Goal: Task Accomplishment & Management: Manage account settings

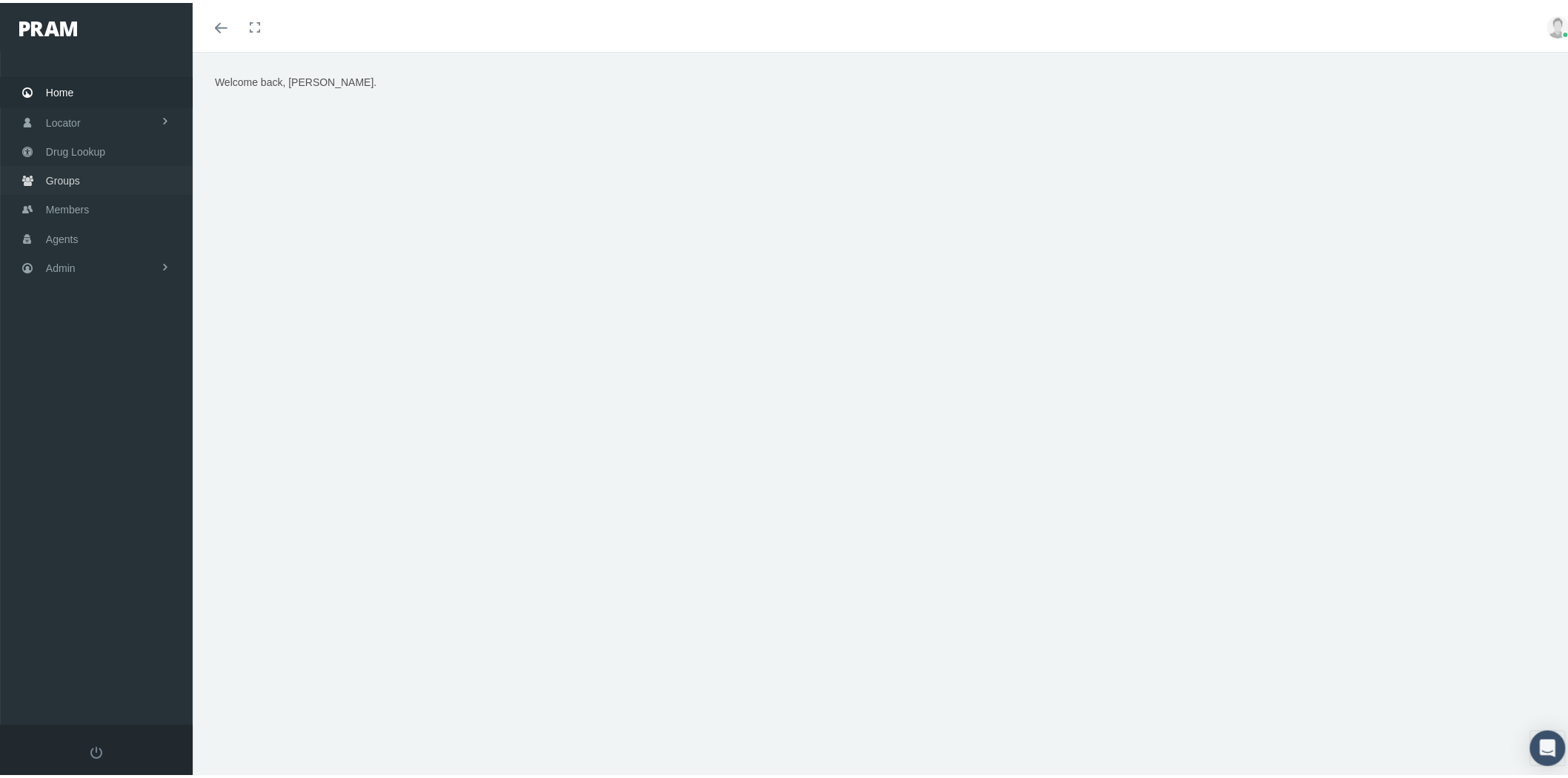
click at [107, 174] on link "Groups" at bounding box center [96, 177] width 193 height 29
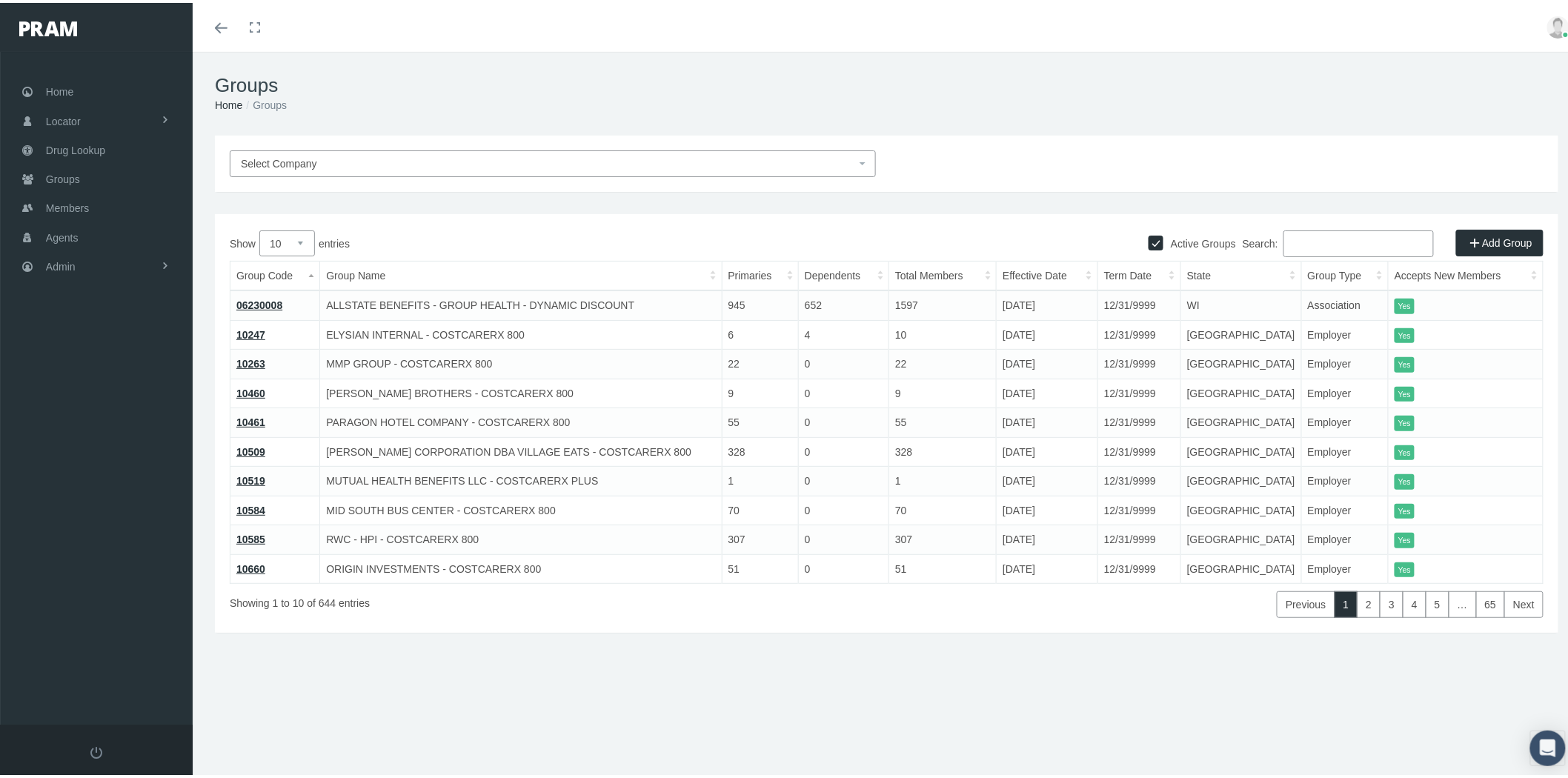
click at [710, 153] on span "Select Company" at bounding box center [548, 161] width 615 height 16
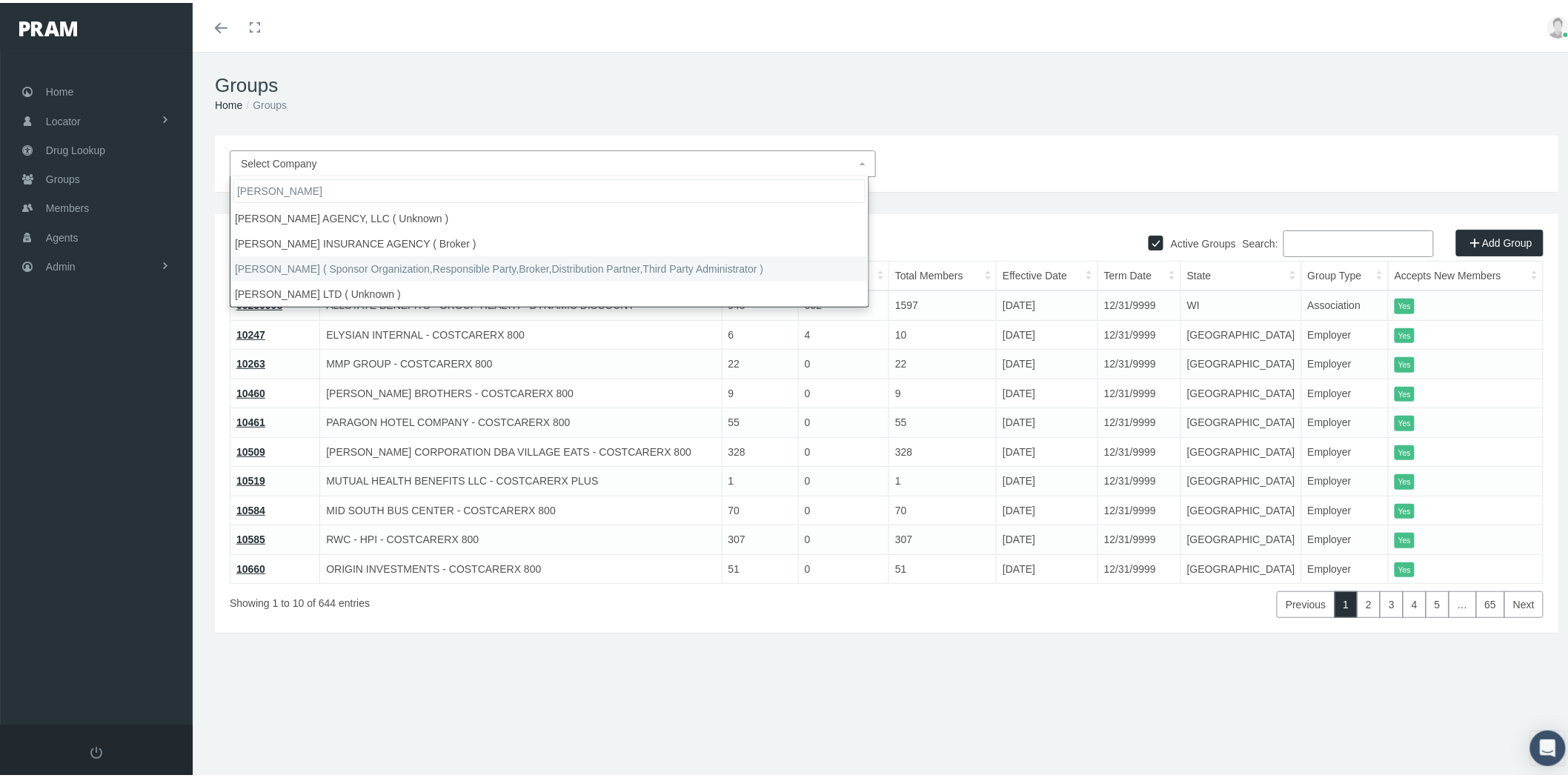
type input "morga"
select select "2404"
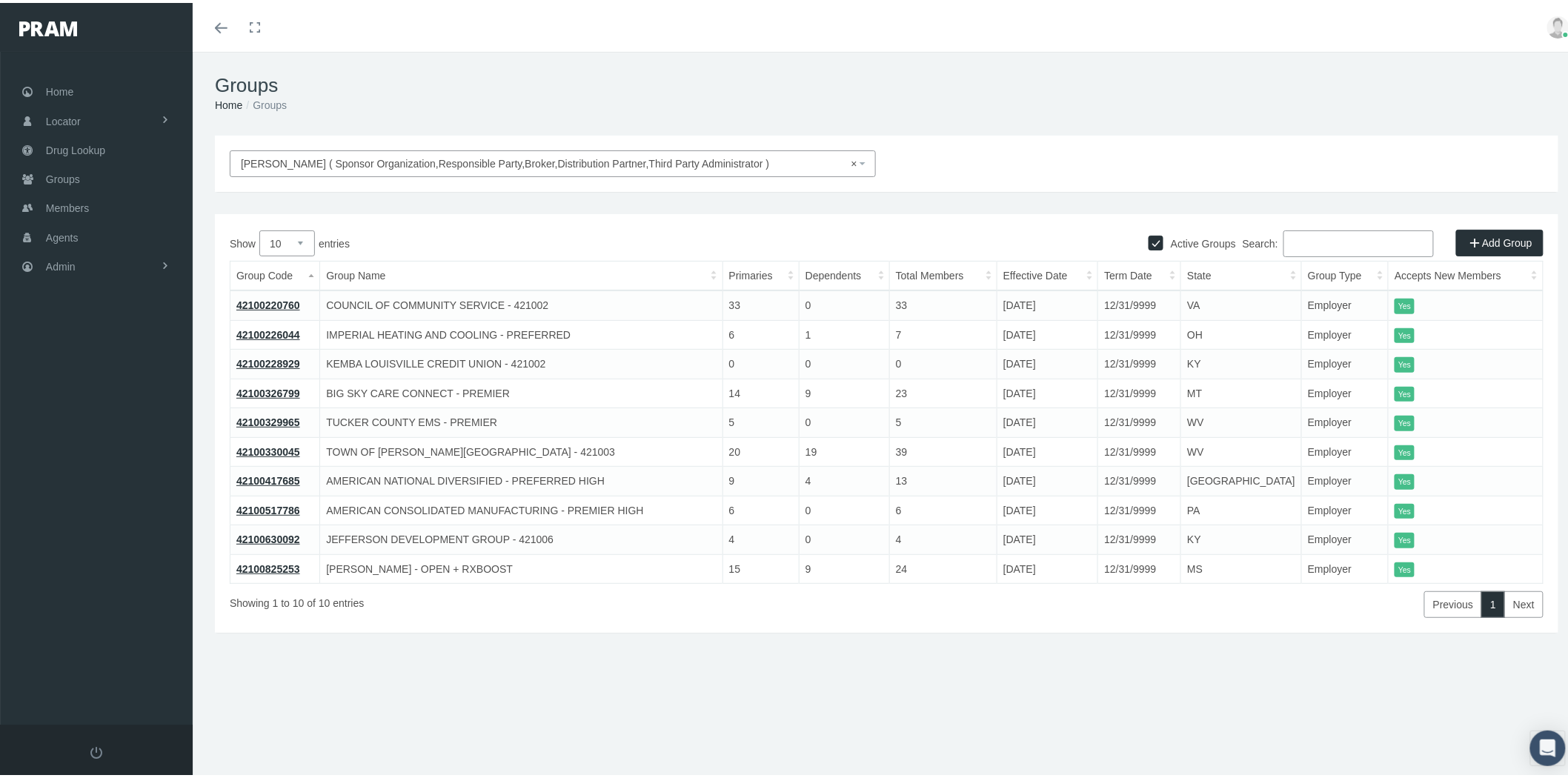
drag, startPoint x: 303, startPoint y: 235, endPoint x: 303, endPoint y: 248, distance: 13.0
click at [303, 235] on select "10 25 50 100" at bounding box center [287, 241] width 55 height 26
select select "25"
click at [259, 228] on select "10 25 50 100" at bounding box center [287, 241] width 55 height 26
click at [91, 202] on link "Members" at bounding box center [96, 205] width 193 height 29
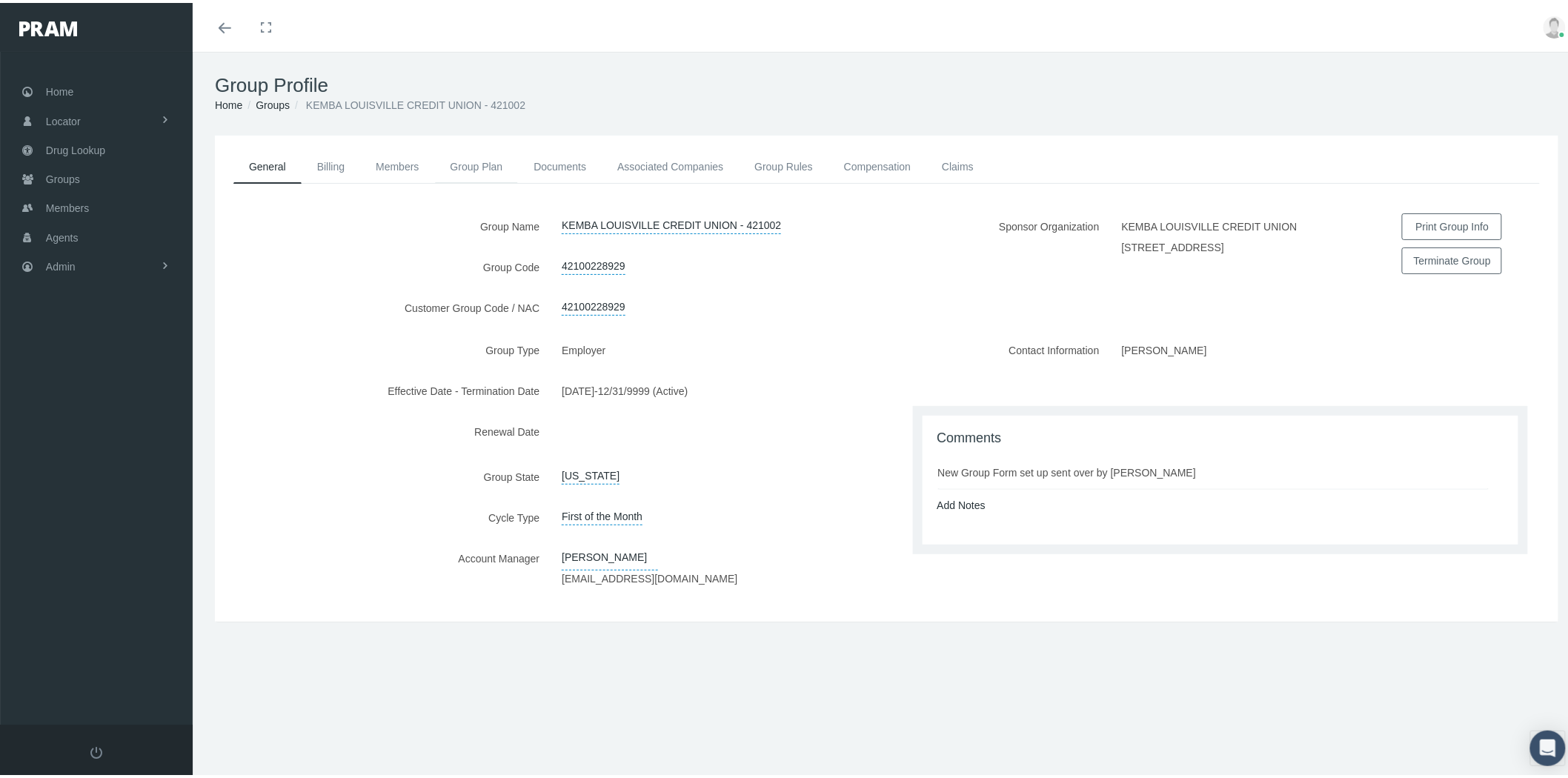
click at [484, 161] on link "Group Plan" at bounding box center [477, 163] width 84 height 33
click at [474, 164] on link "Group Plan" at bounding box center [477, 163] width 84 height 33
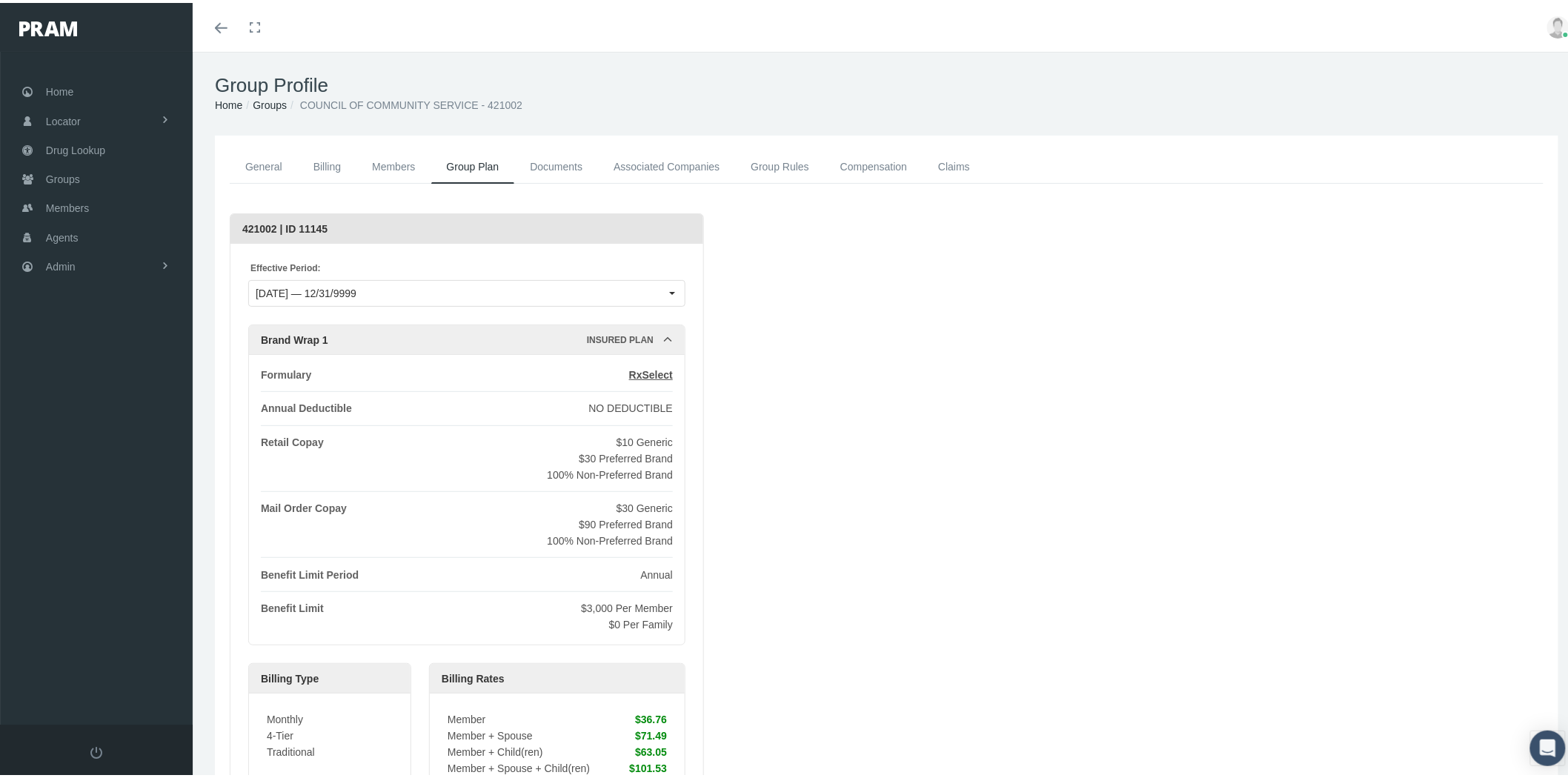
click at [567, 166] on link "Documents" at bounding box center [557, 164] width 84 height 34
click at [680, 166] on link "Associated Companies" at bounding box center [666, 164] width 137 height 34
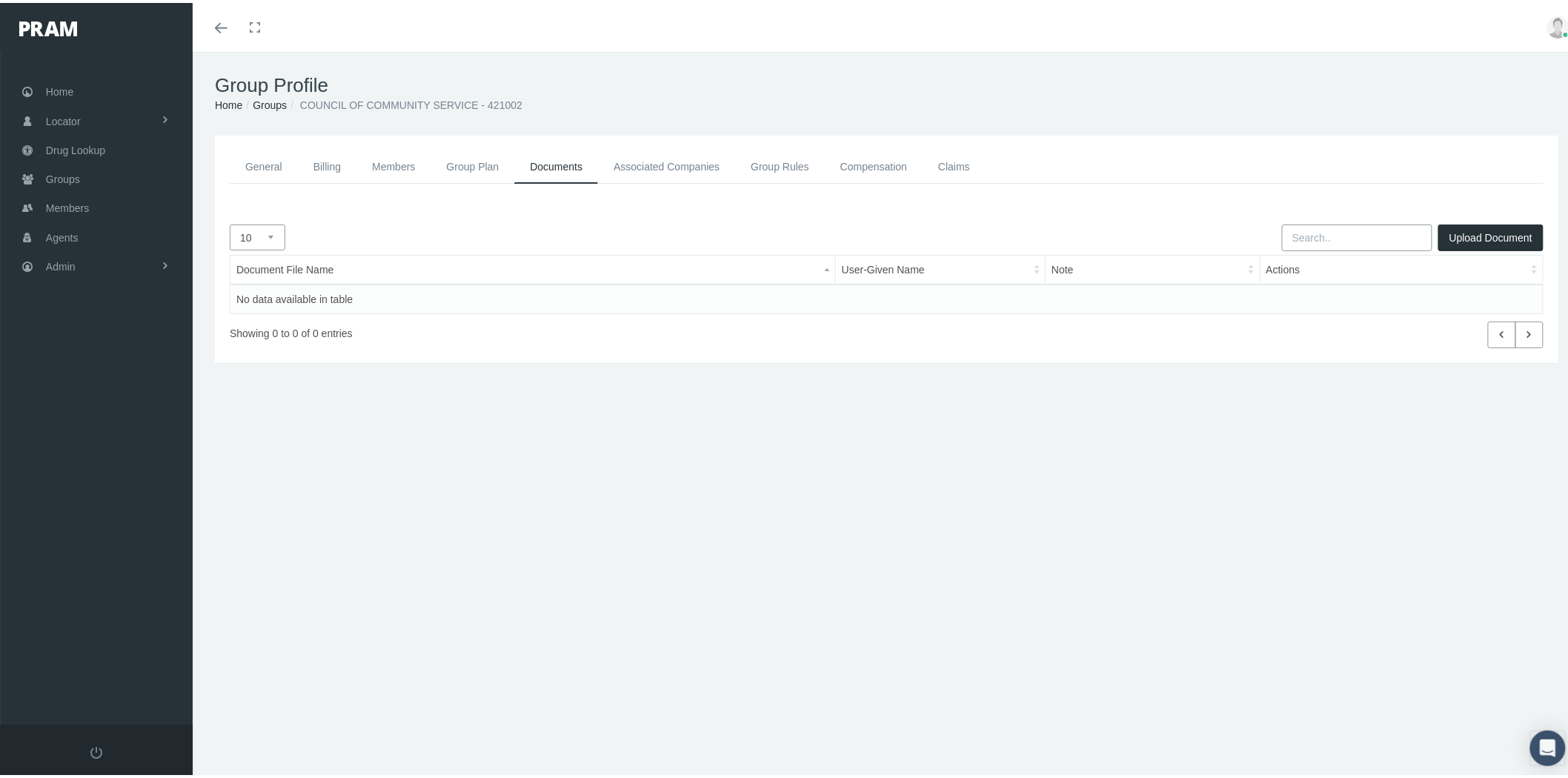
click at [678, 161] on link "Associated Companies" at bounding box center [666, 164] width 137 height 34
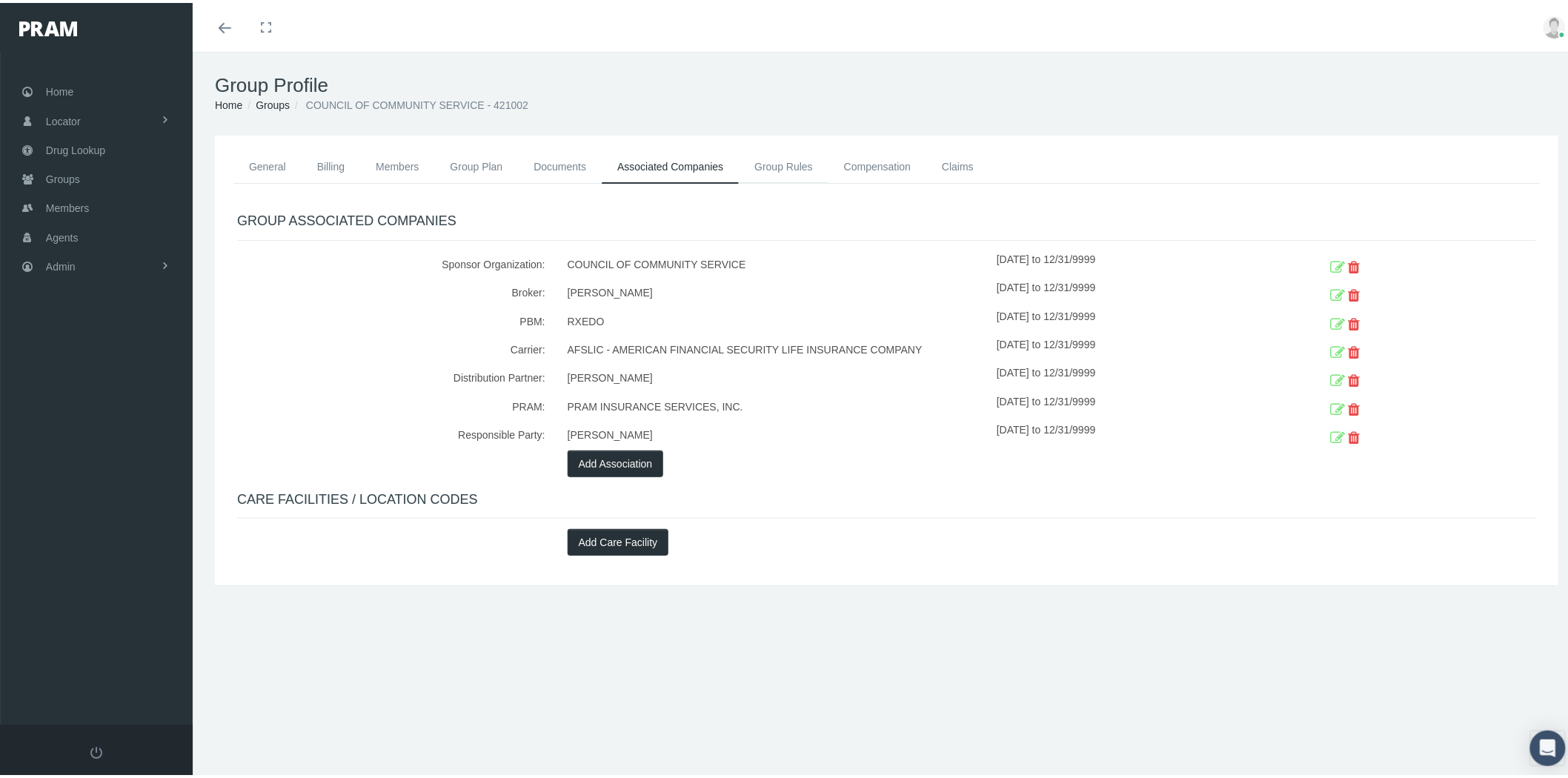
click at [788, 158] on link "Group Rules" at bounding box center [784, 163] width 90 height 33
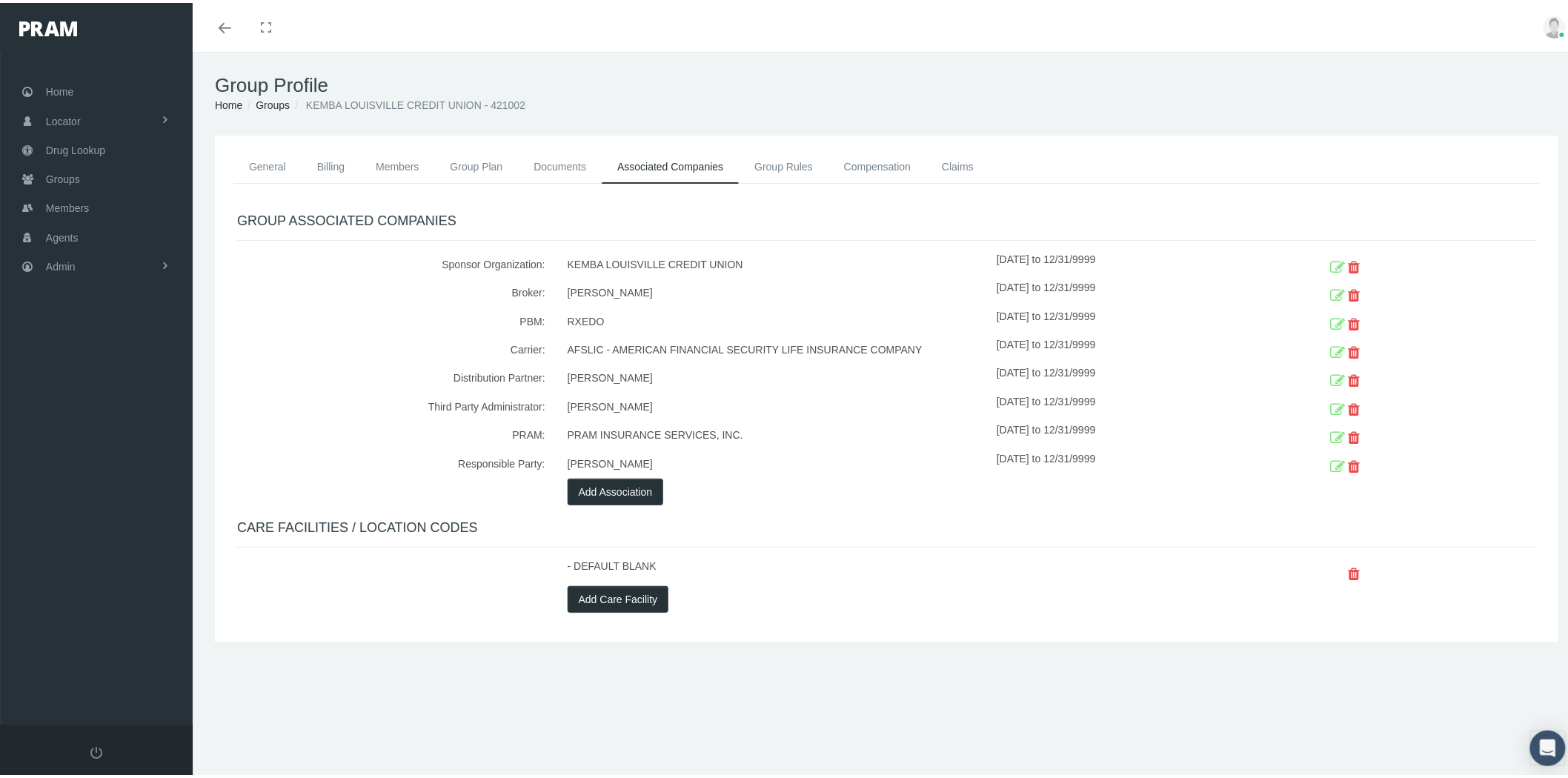
click at [1348, 573] on icon at bounding box center [1354, 571] width 12 height 23
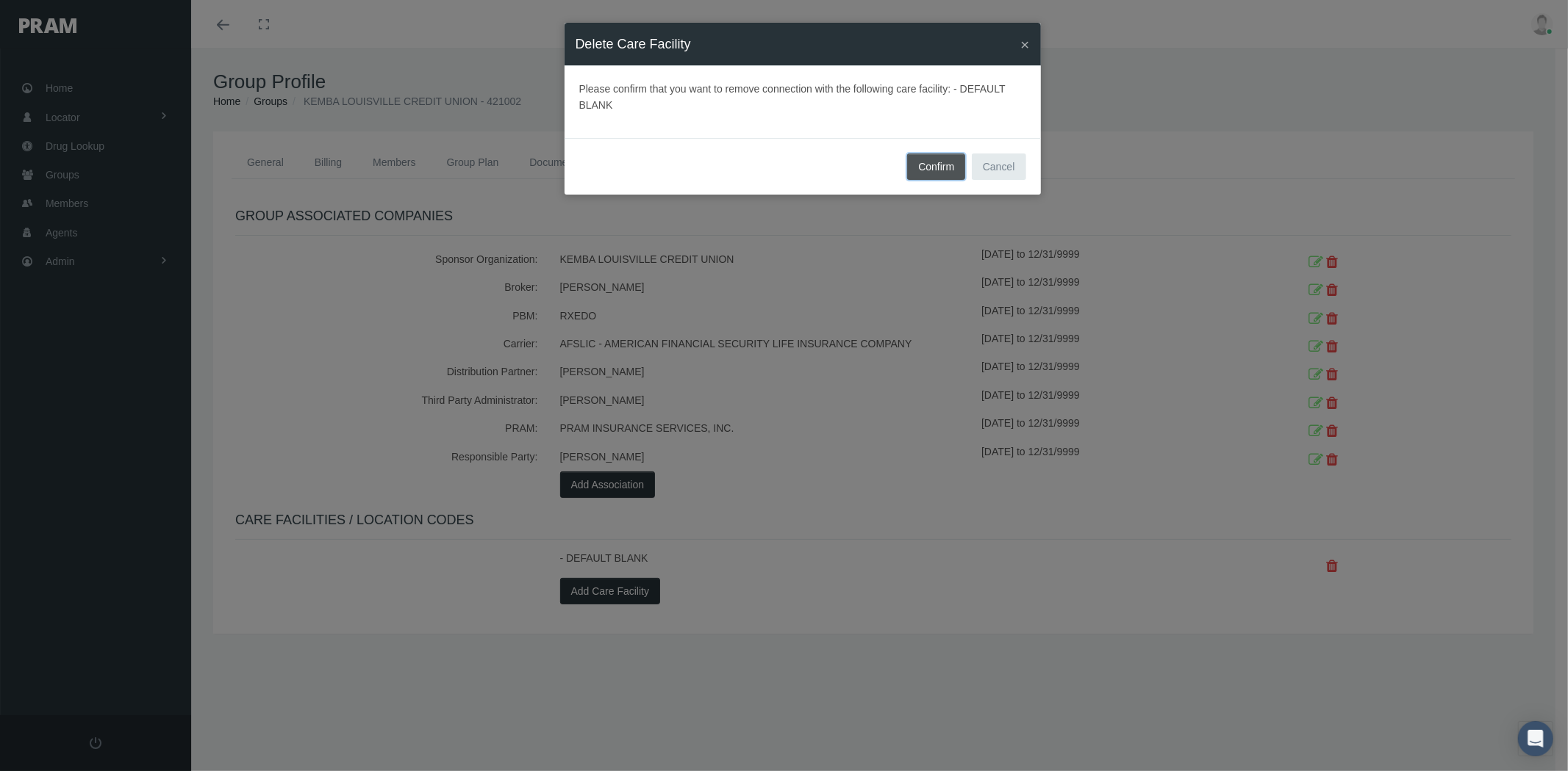
click at [941, 165] on span "Confirm" at bounding box center [936, 167] width 36 height 12
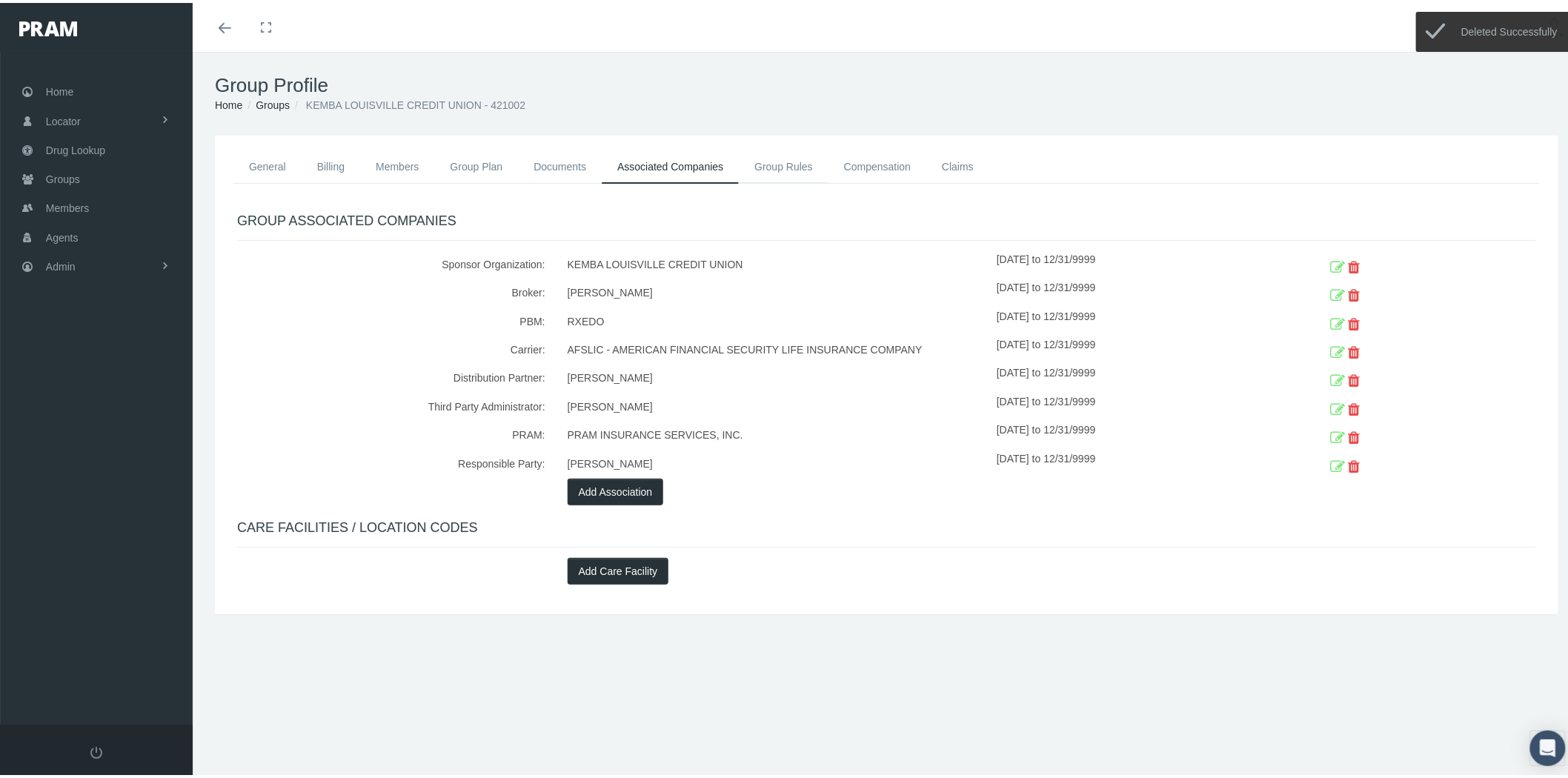
click at [791, 153] on link "Group Rules" at bounding box center [784, 163] width 90 height 33
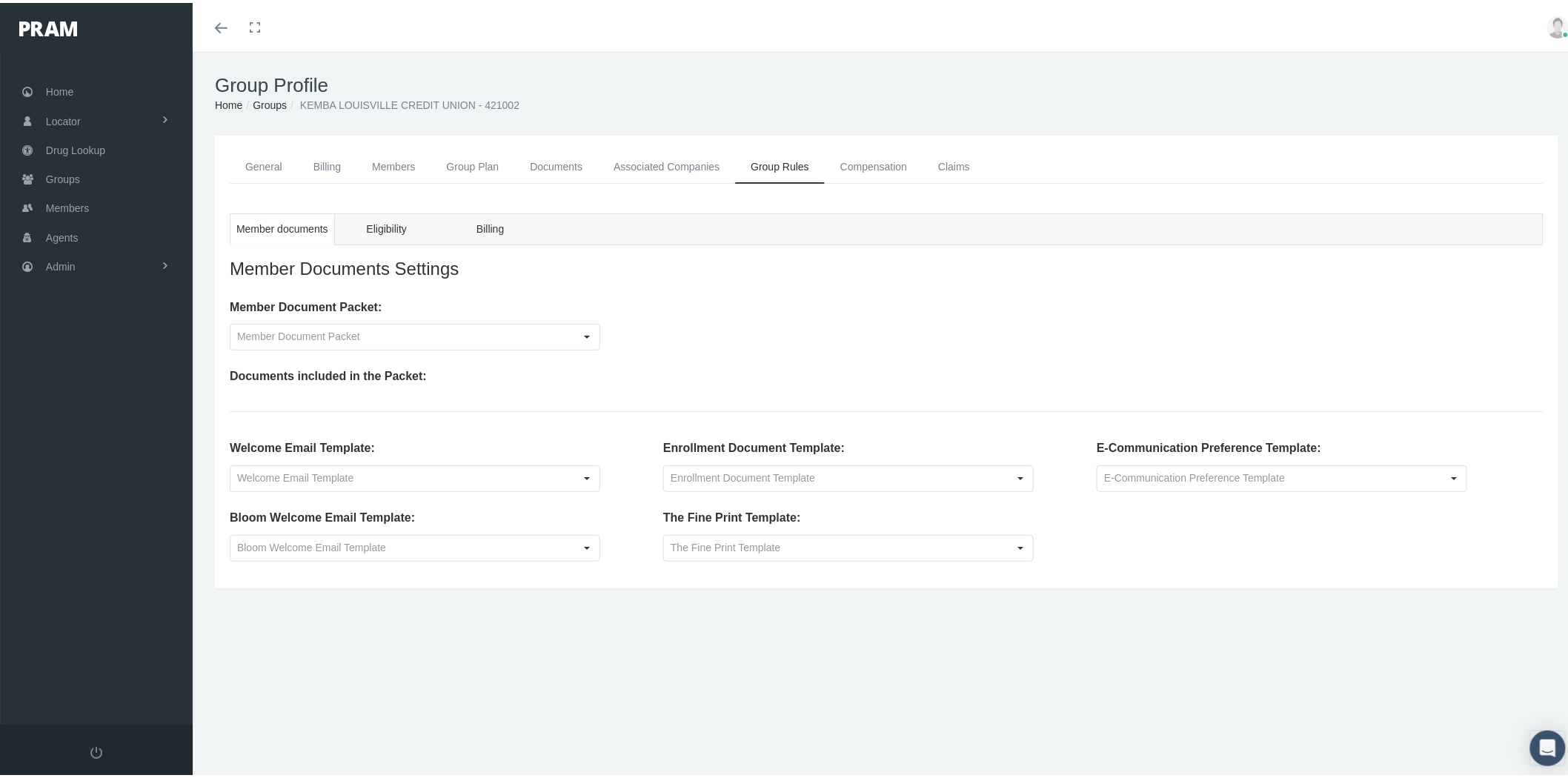
click at [878, 169] on link "Compensation" at bounding box center [874, 164] width 98 height 34
click at [372, 226] on span "Eligibility" at bounding box center [386, 226] width 40 height 19
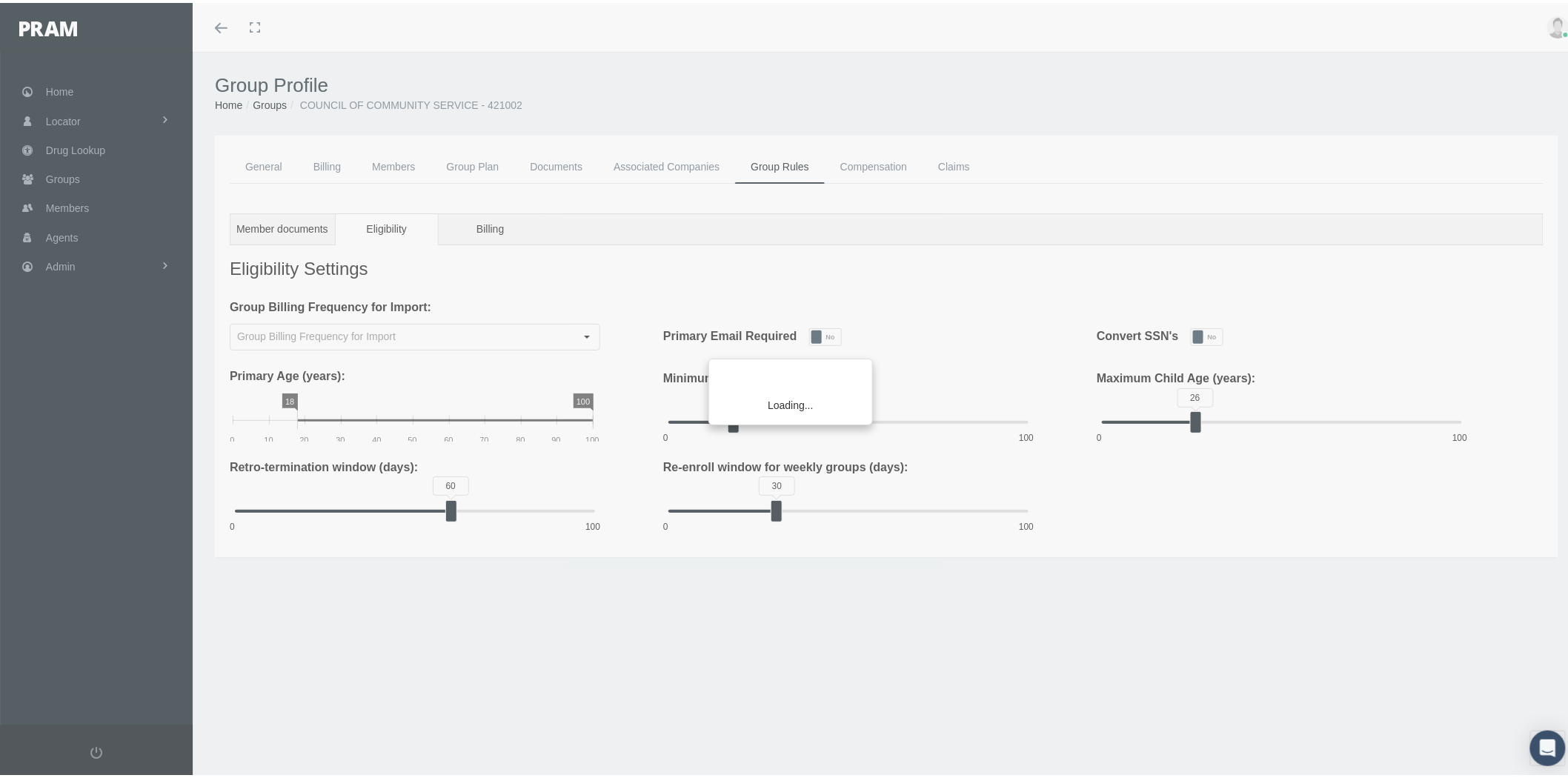
type input "Monthly"
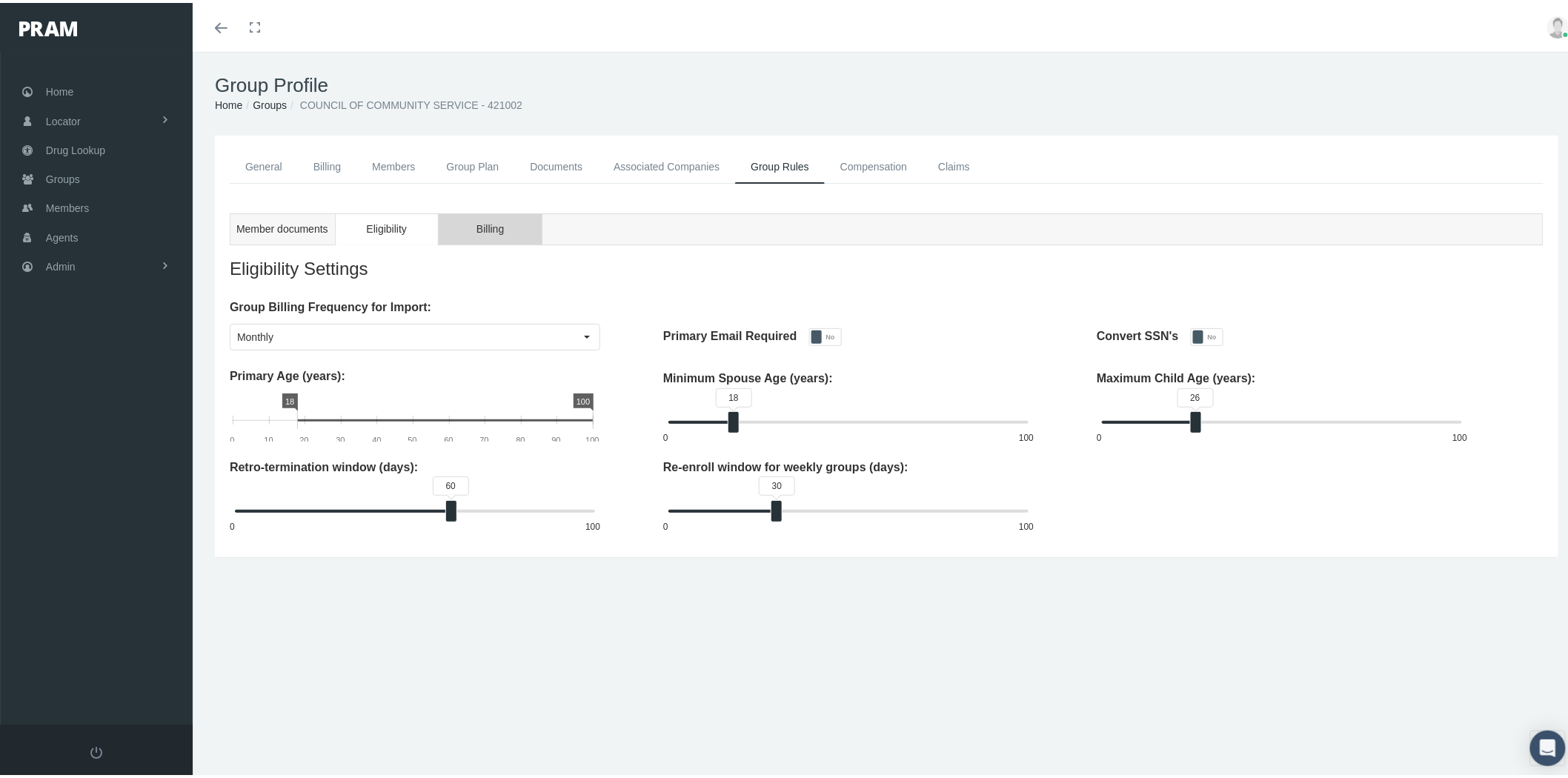
click at [482, 217] on span "Billing" at bounding box center [490, 226] width 28 height 19
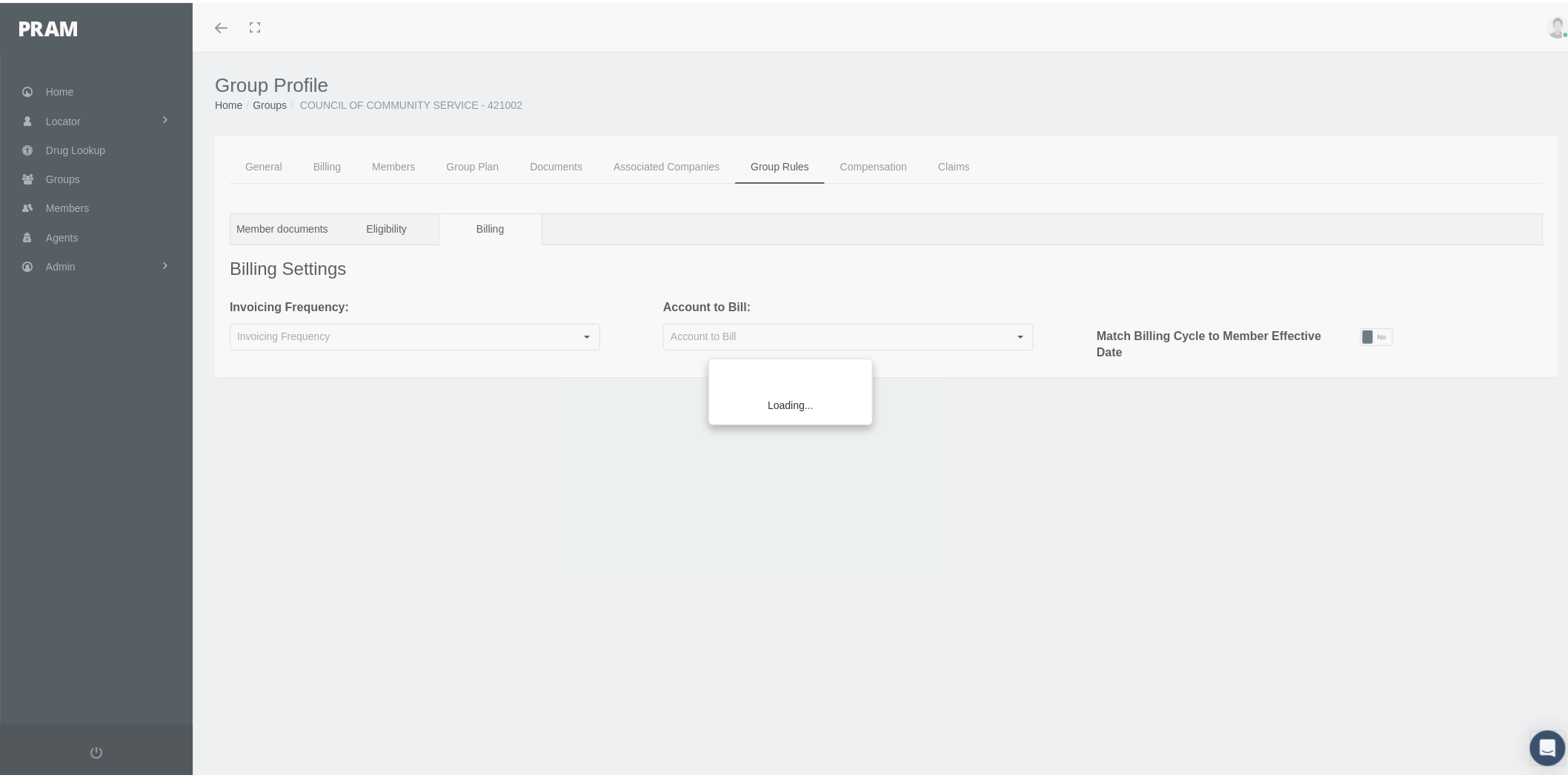
type input "Monthly"
type input "Company"
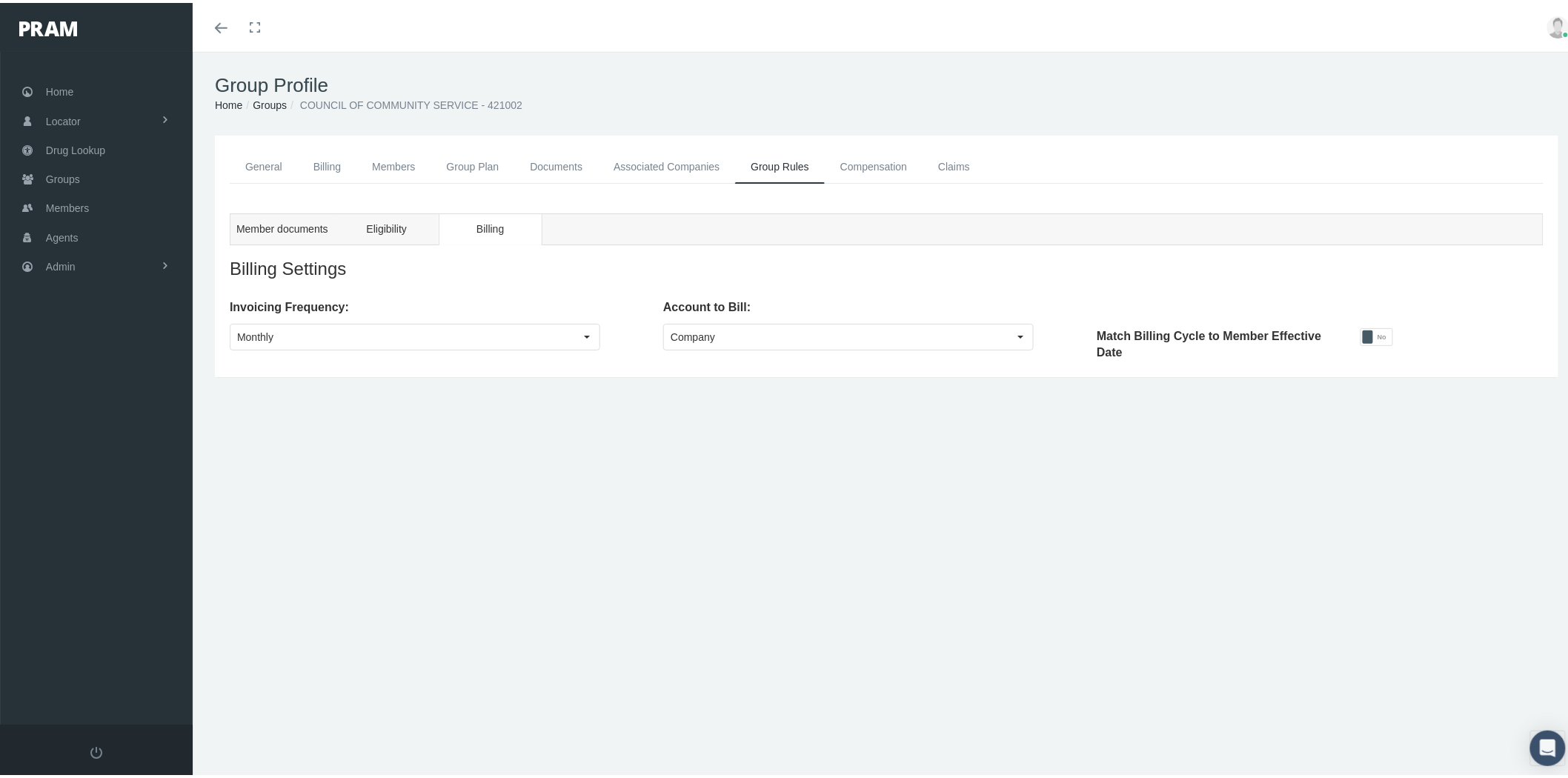
click at [880, 171] on link "Compensation" at bounding box center [874, 164] width 98 height 34
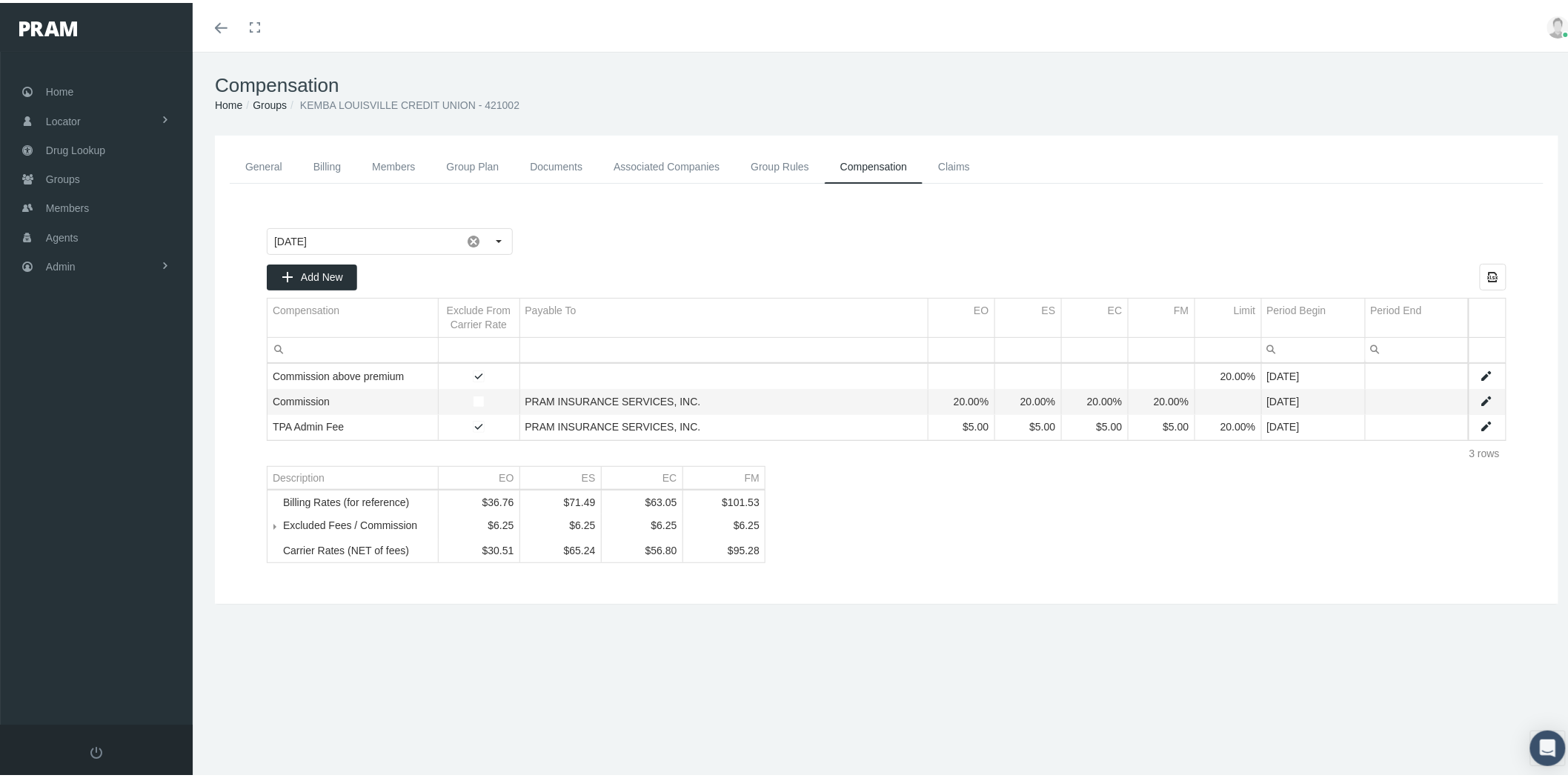
click at [283, 530] on span "Tree list" at bounding box center [283, 523] width 0 height 13
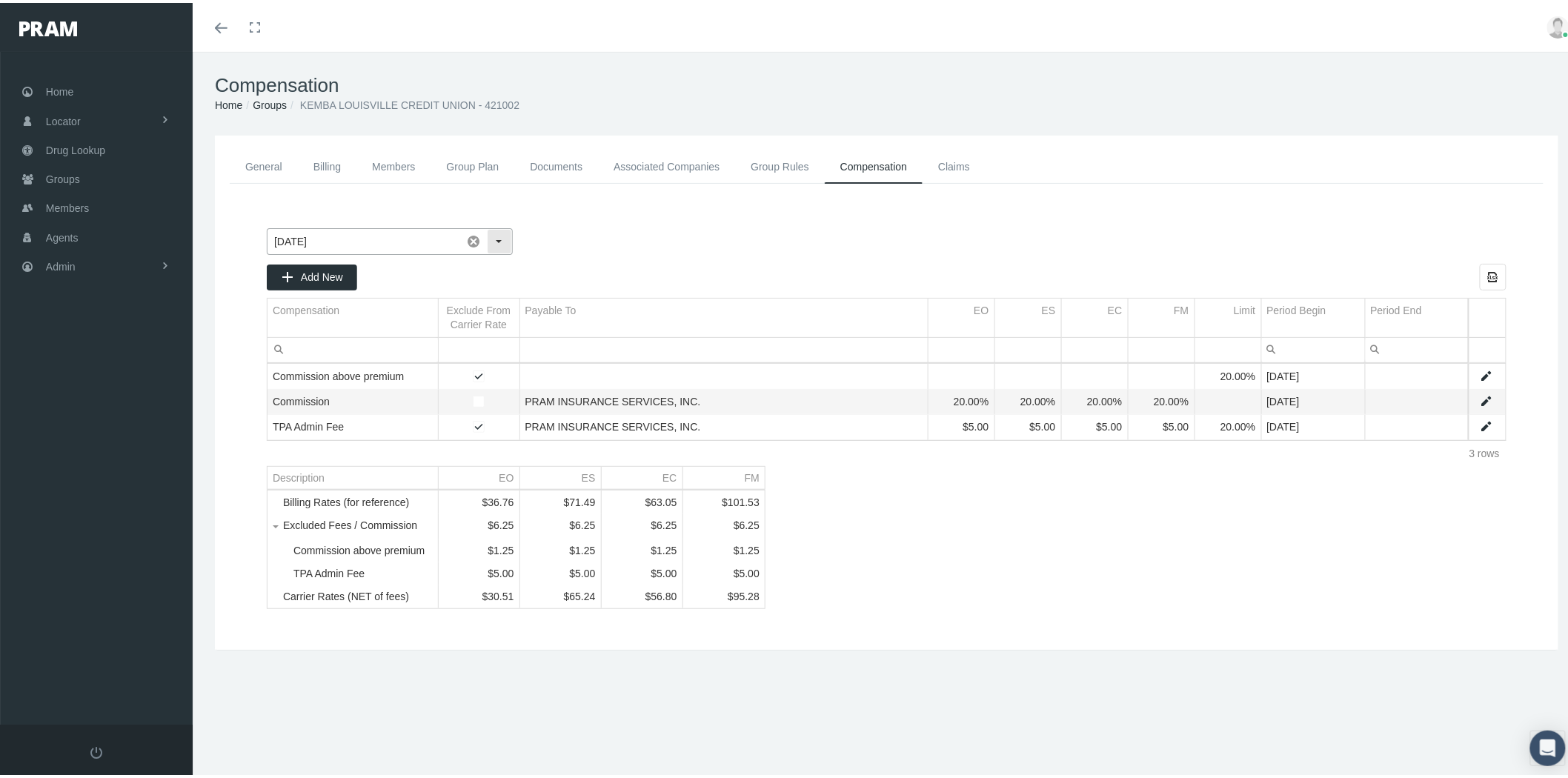
click at [497, 238] on div "Select" at bounding box center [499, 239] width 24 height 24
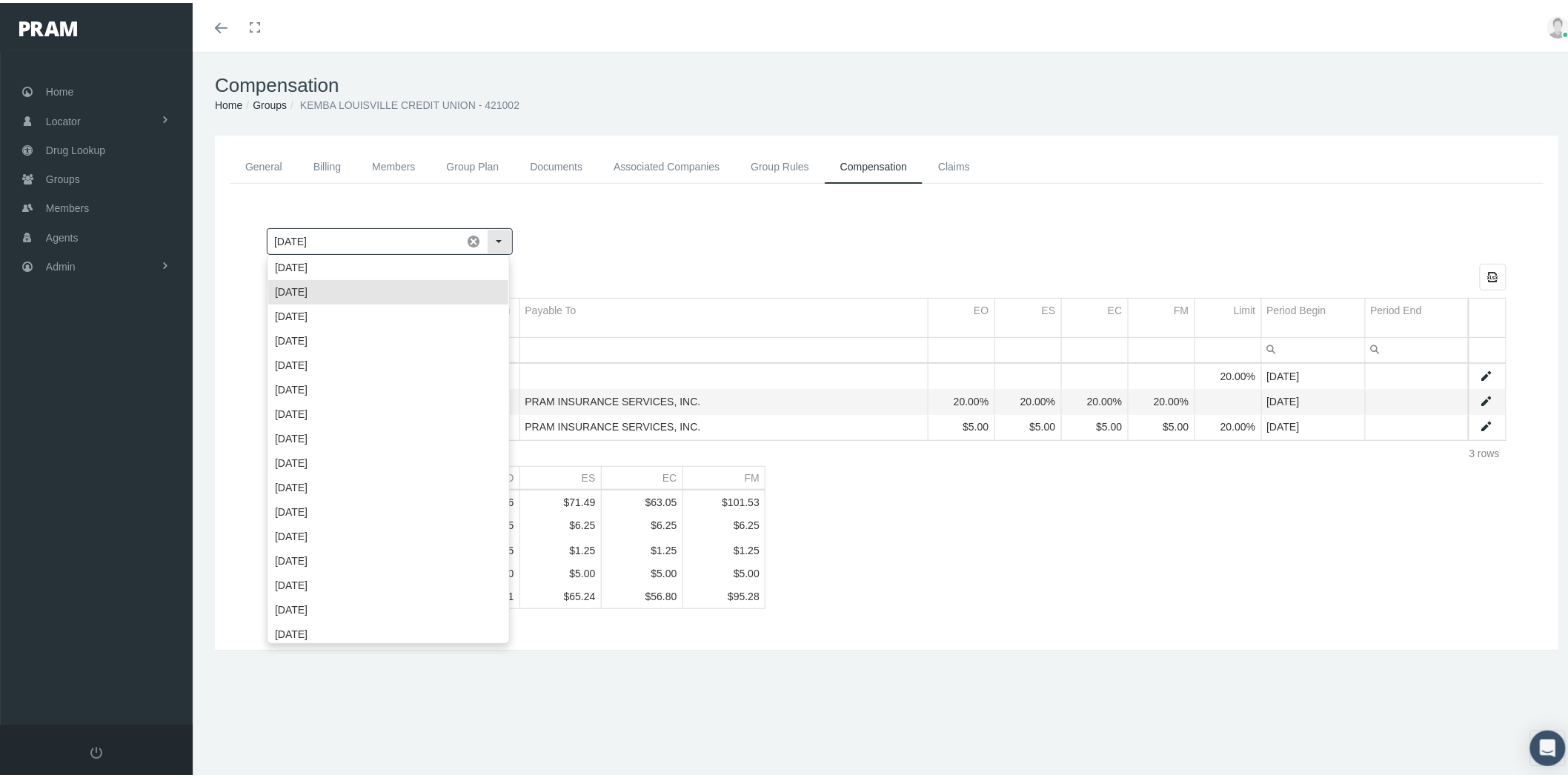
click at [472, 235] on span at bounding box center [474, 239] width 25 height 25
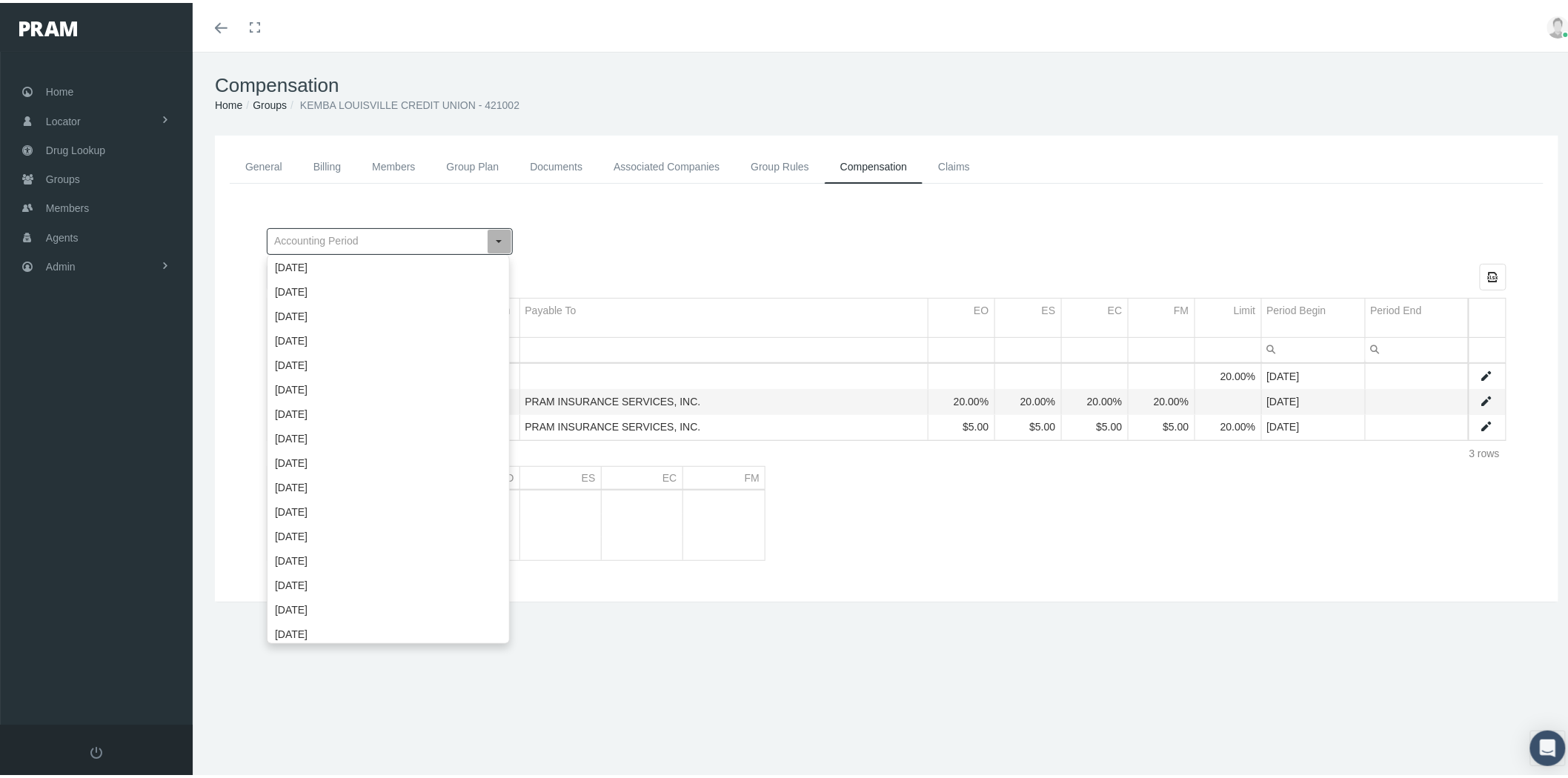
click at [577, 246] on div at bounding box center [1011, 239] width 991 height 27
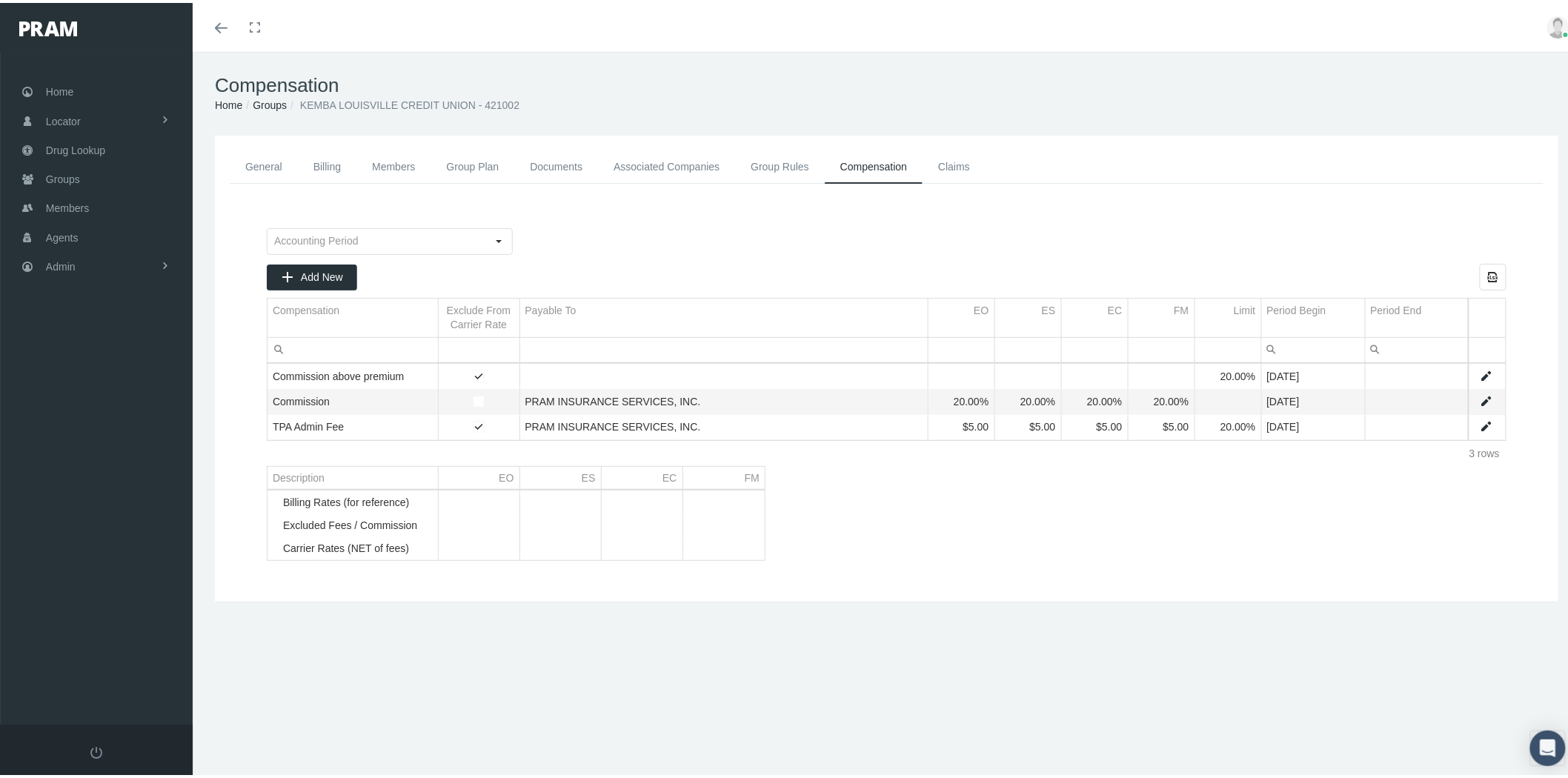
click at [272, 161] on link "General" at bounding box center [263, 164] width 68 height 34
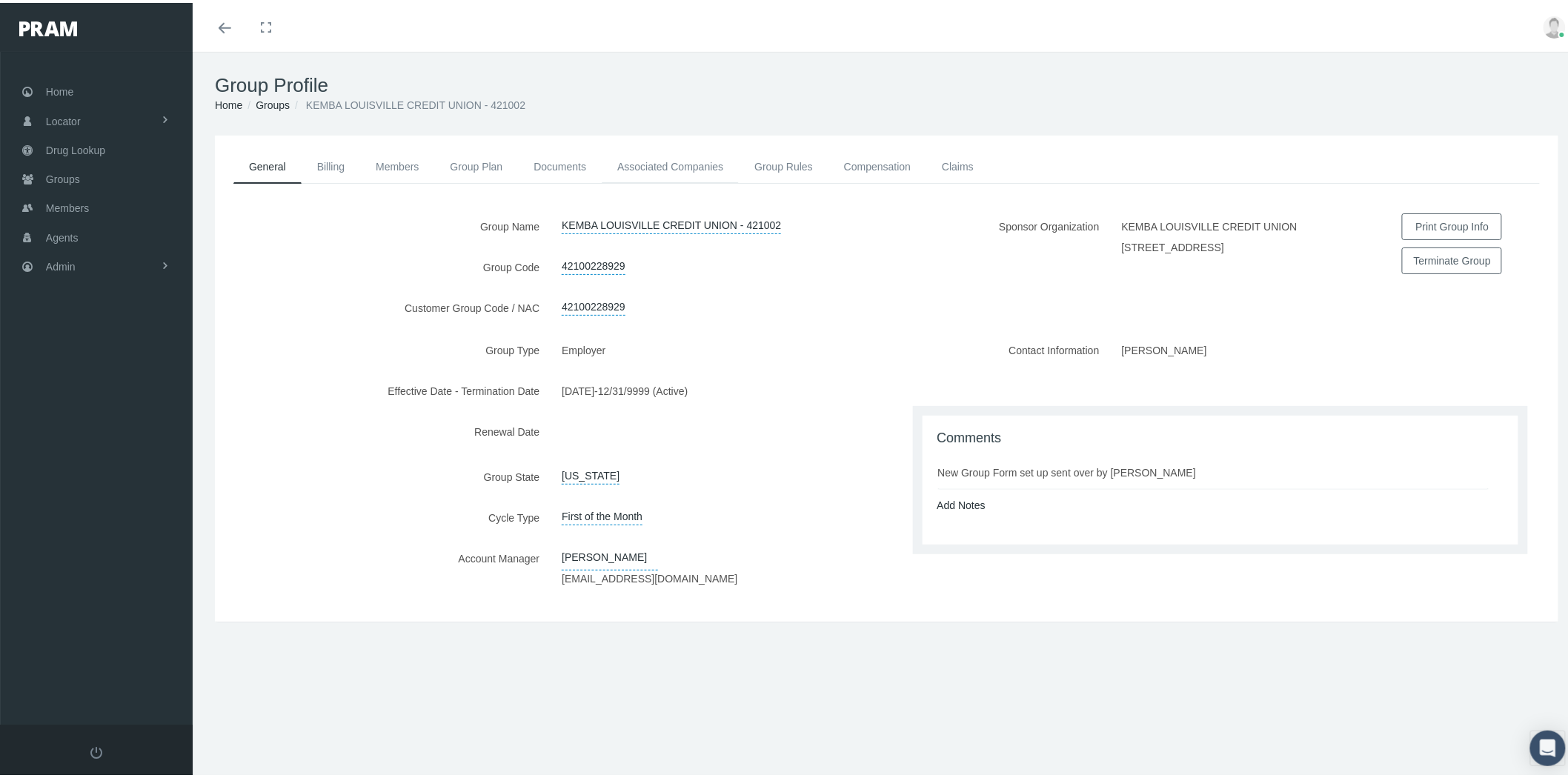
click at [705, 157] on link "Associated Companies" at bounding box center [670, 163] width 137 height 33
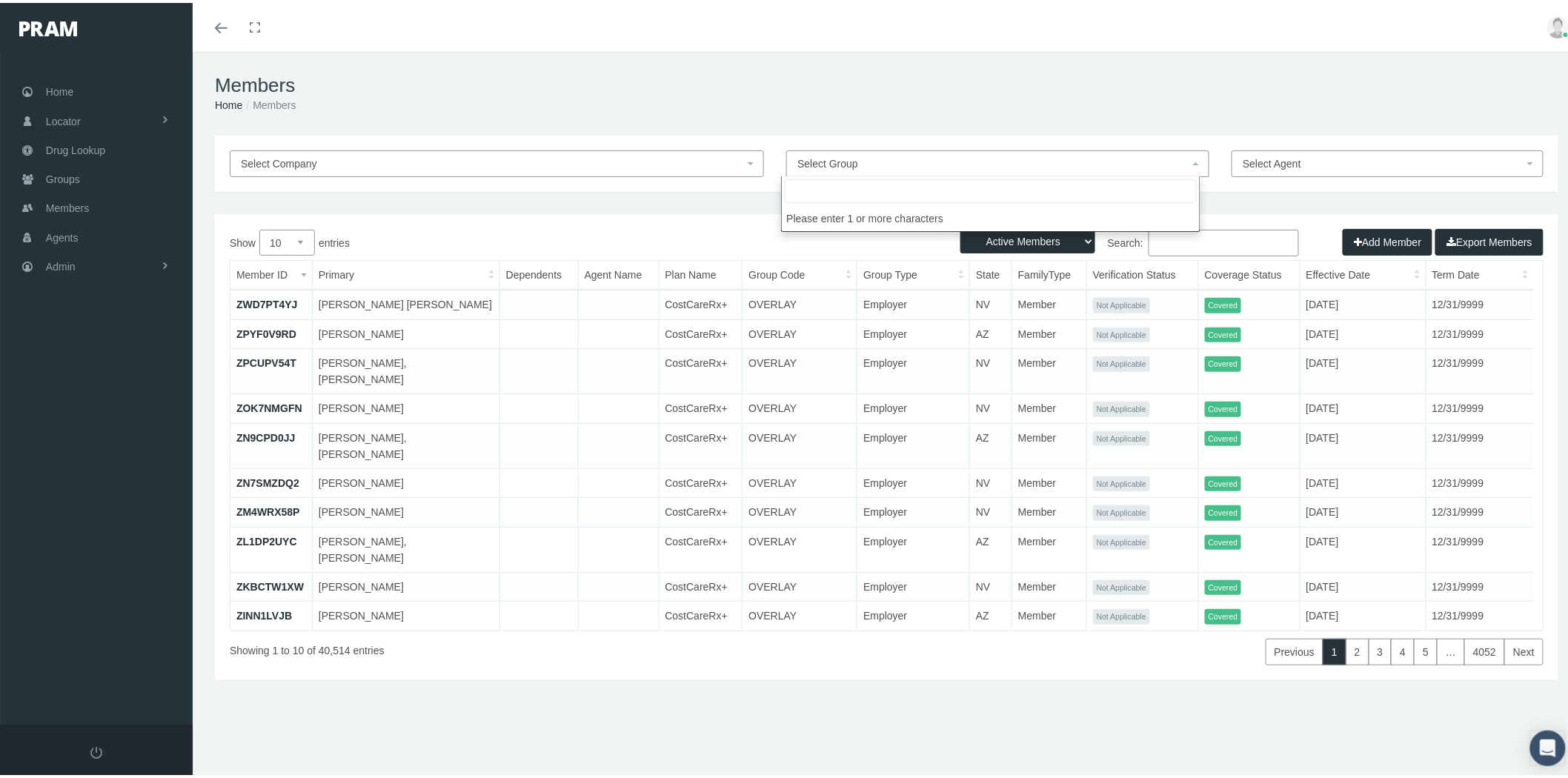
click at [873, 153] on span "Select Group" at bounding box center [993, 161] width 392 height 16
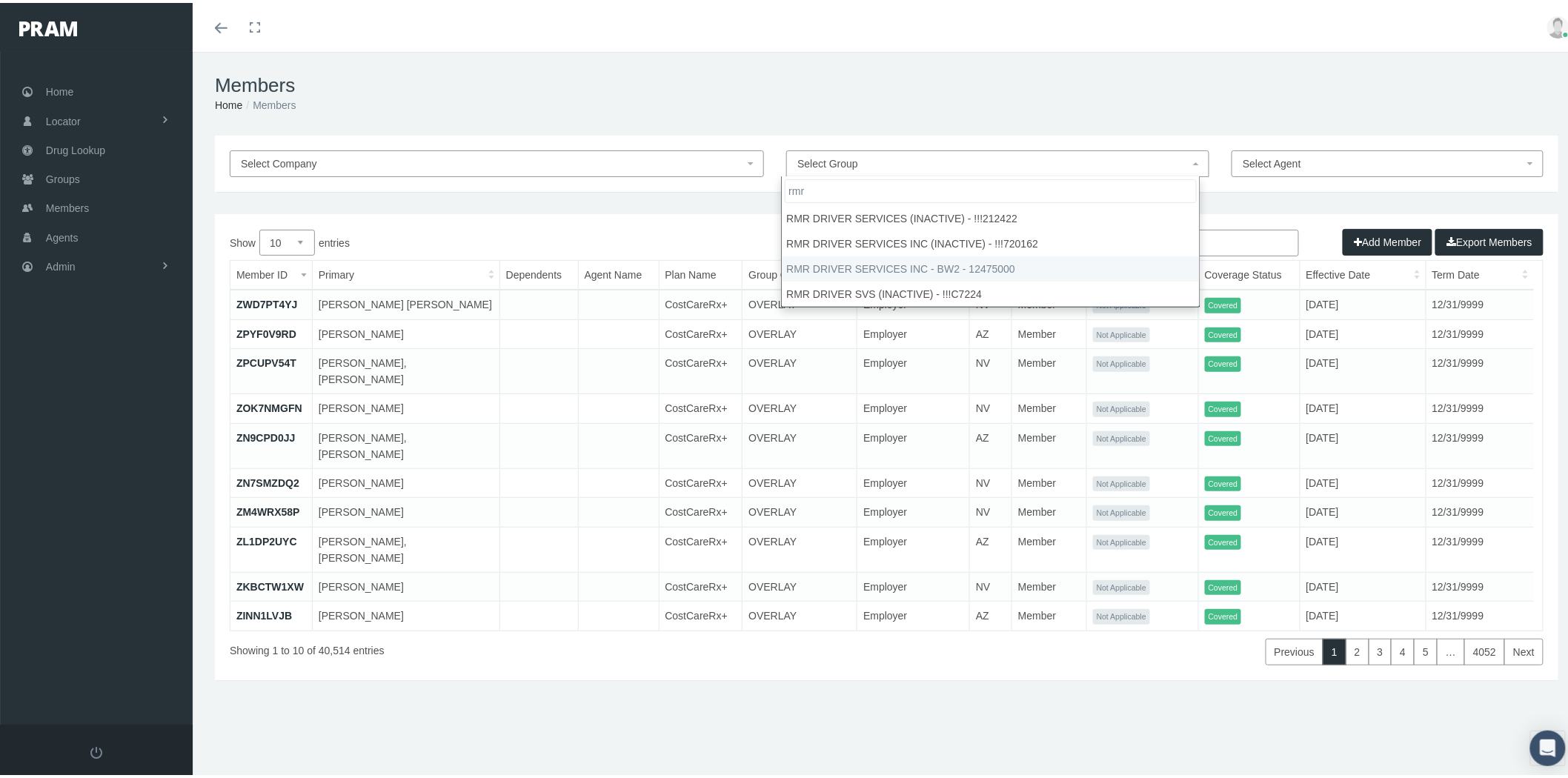
type input "rmr"
select select "29026"
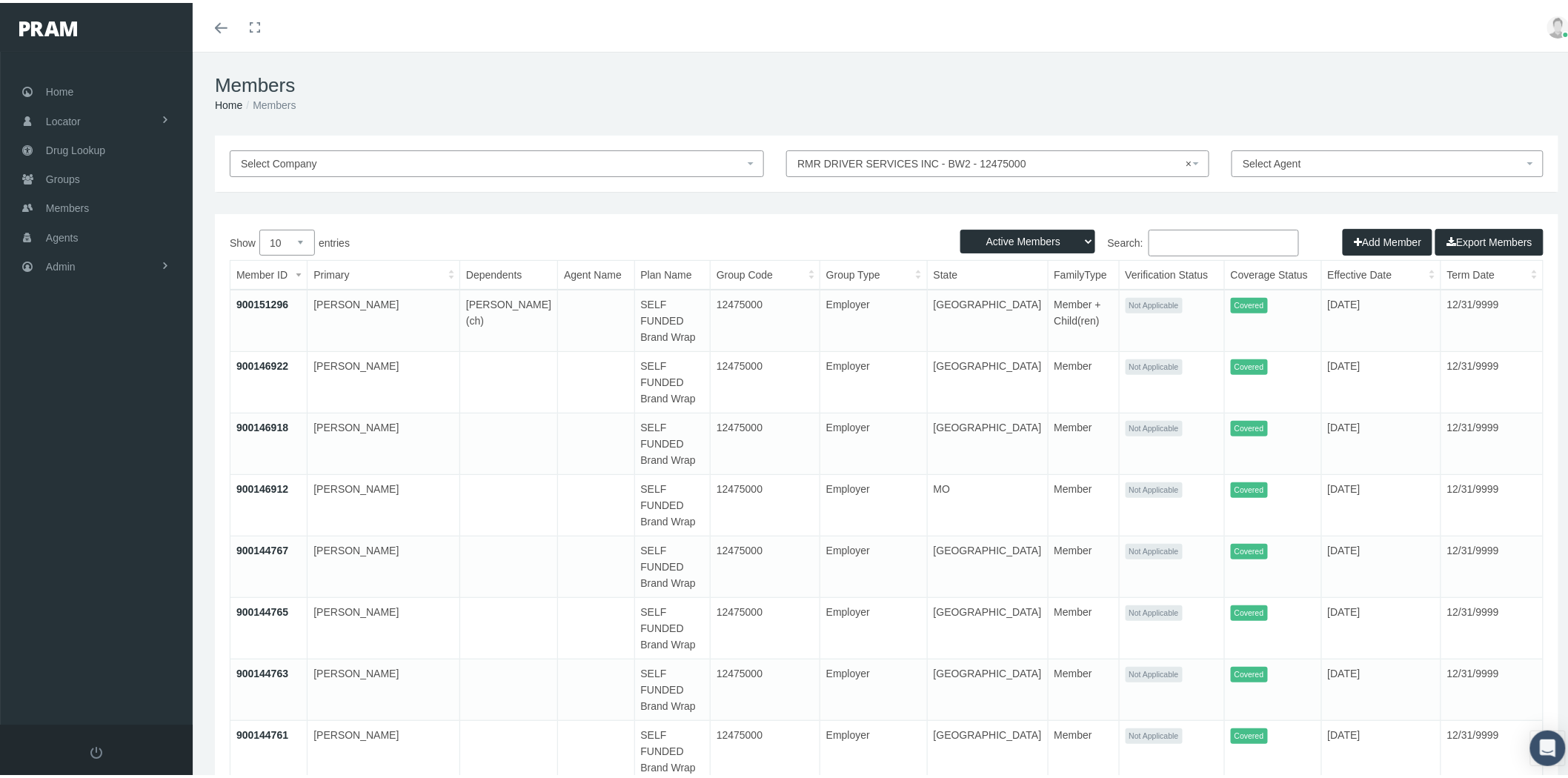
click at [1472, 235] on button "Export Members" at bounding box center [1489, 240] width 108 height 27
click at [108, 198] on link "Members" at bounding box center [96, 205] width 193 height 29
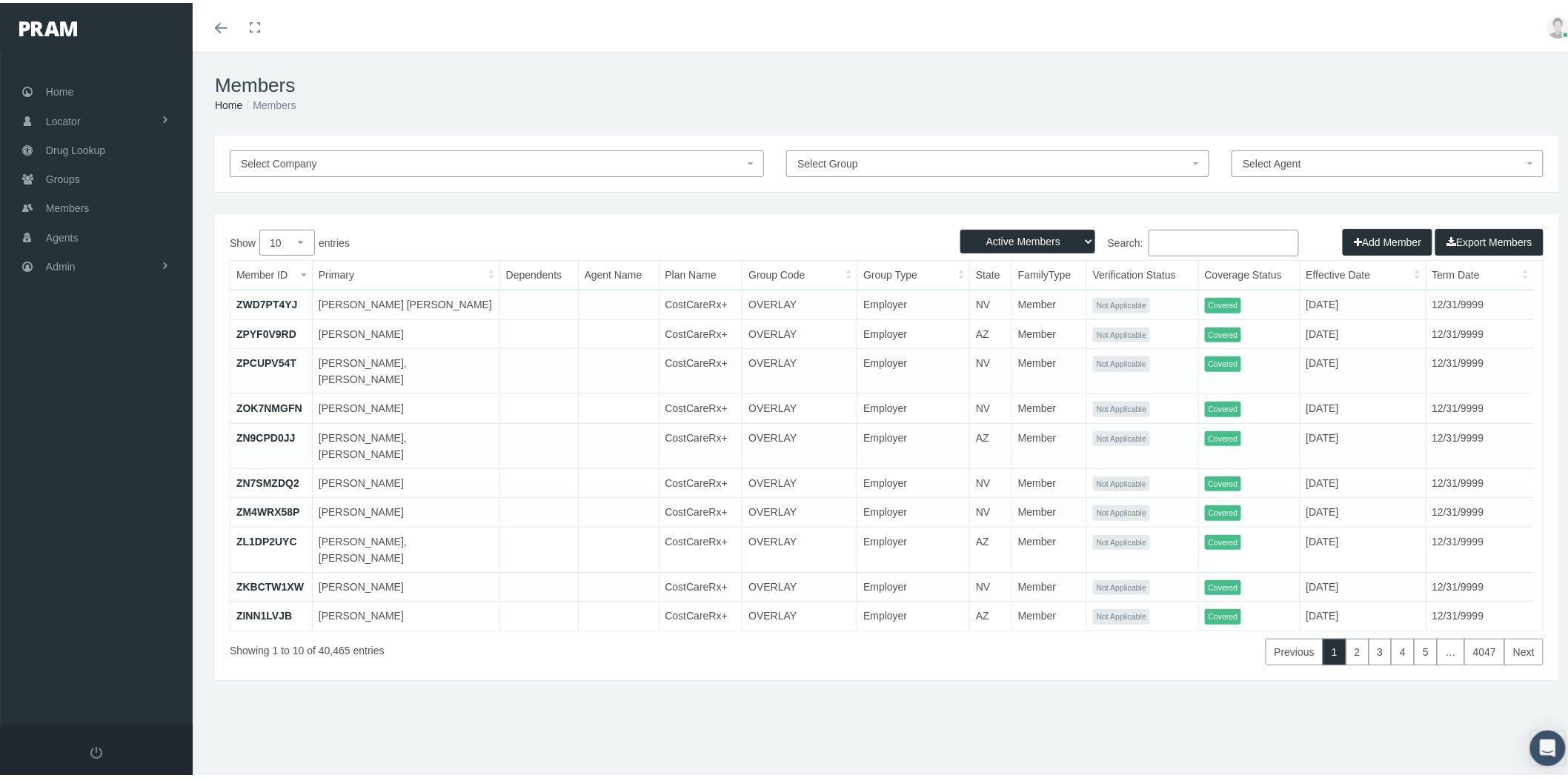
click at [1076, 240] on select "Active Members Terminated Members Active & Terminated" at bounding box center [1027, 239] width 135 height 24
select select "3"
click at [960, 227] on select "Active Members Terminated Members Active & Terminated" at bounding box center [1027, 239] width 135 height 24
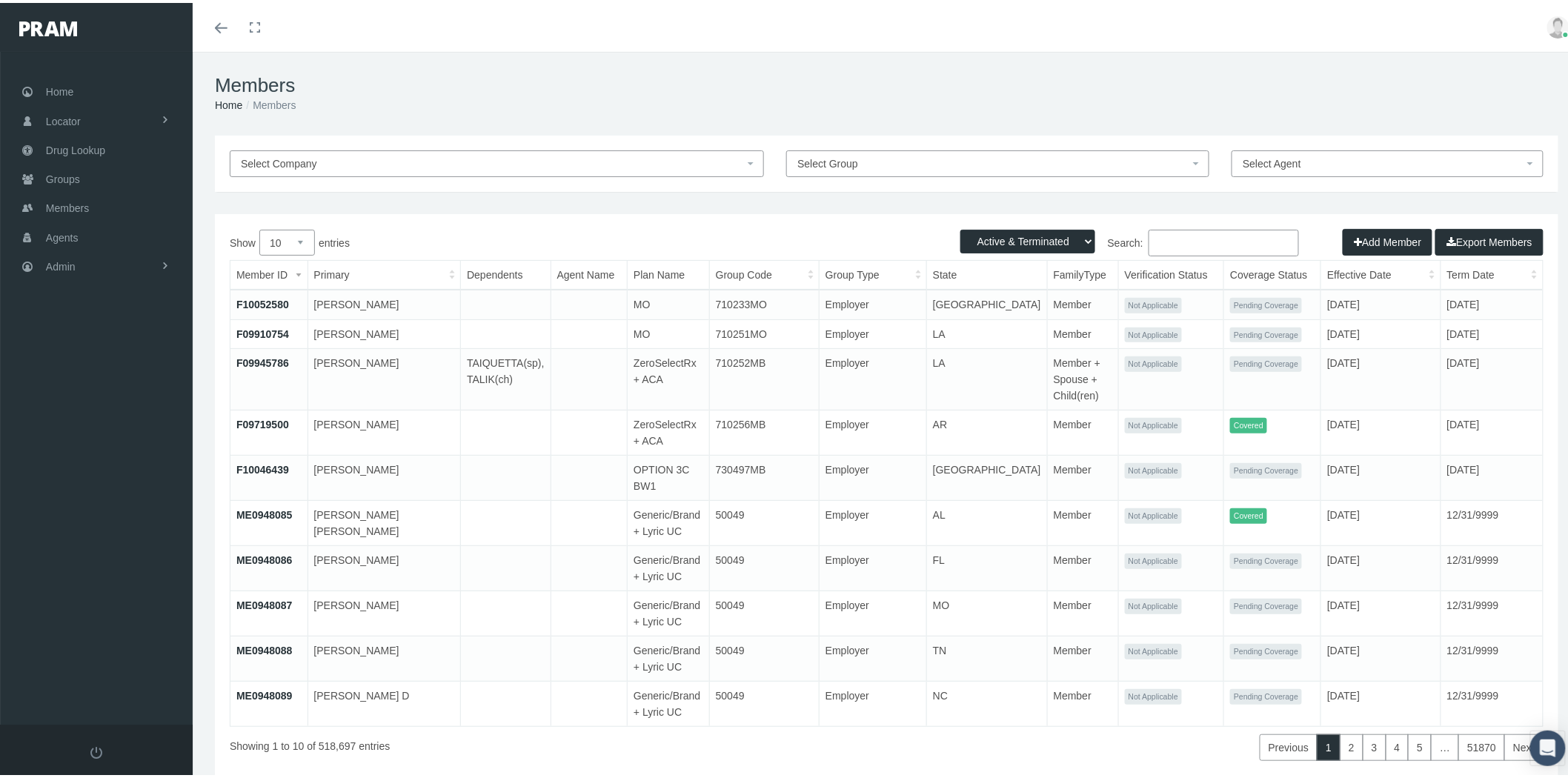
click at [1156, 236] on input "Search:" at bounding box center [1223, 241] width 150 height 27
click at [973, 161] on span "Select Group" at bounding box center [993, 161] width 392 height 16
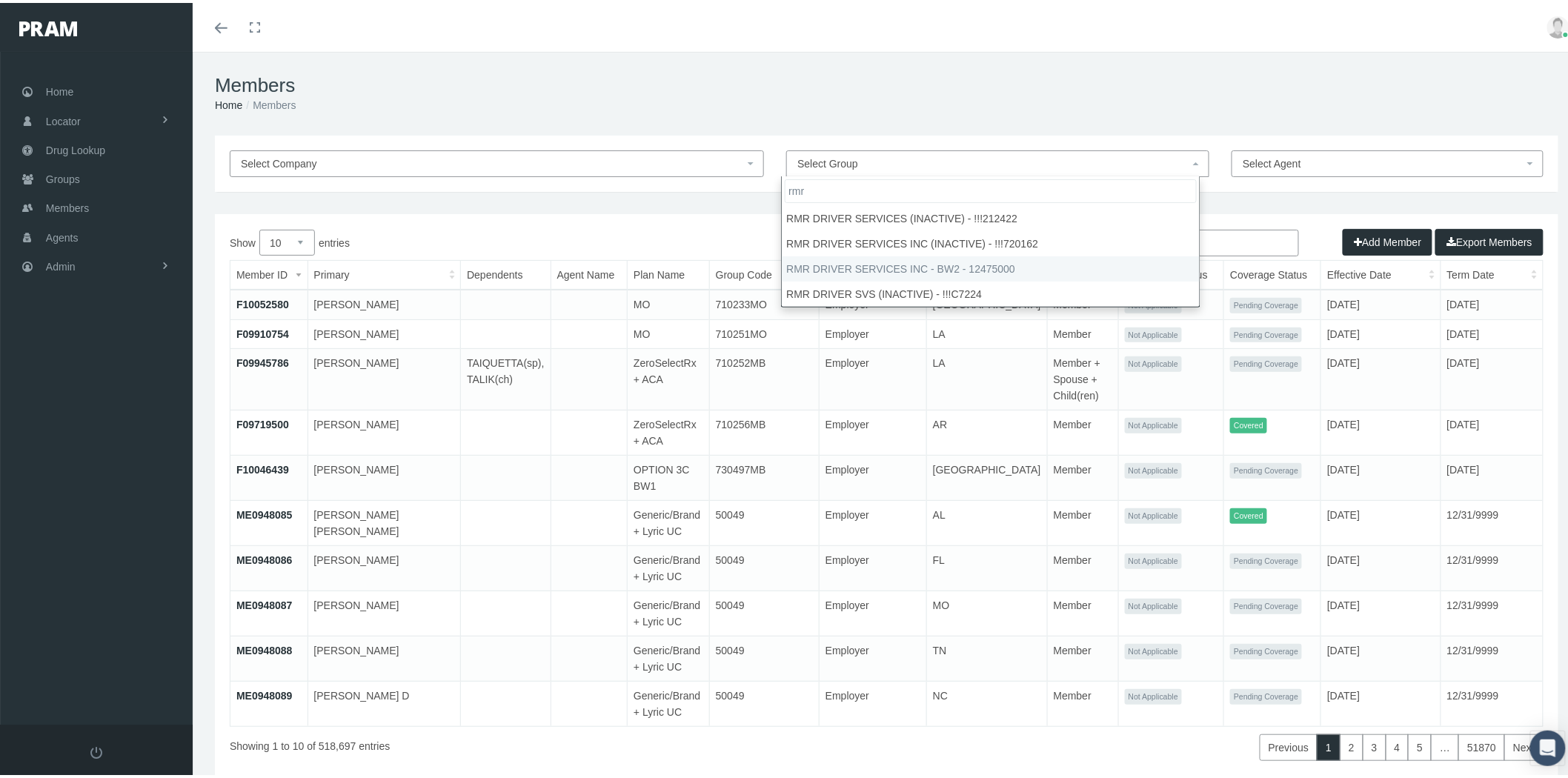
type input "rmr"
select select "29026"
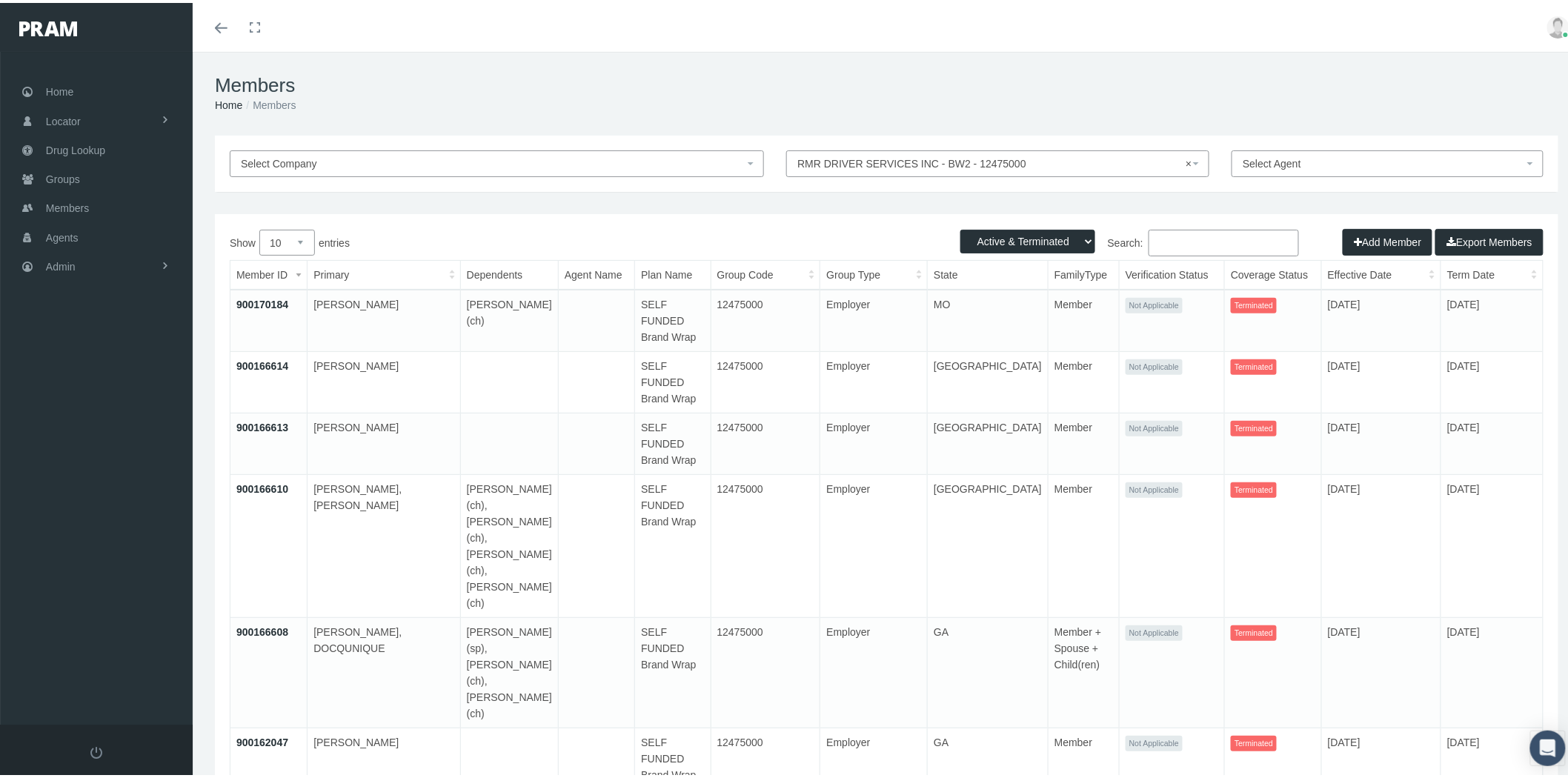
click at [1169, 250] on input "Search:" at bounding box center [1223, 241] width 150 height 27
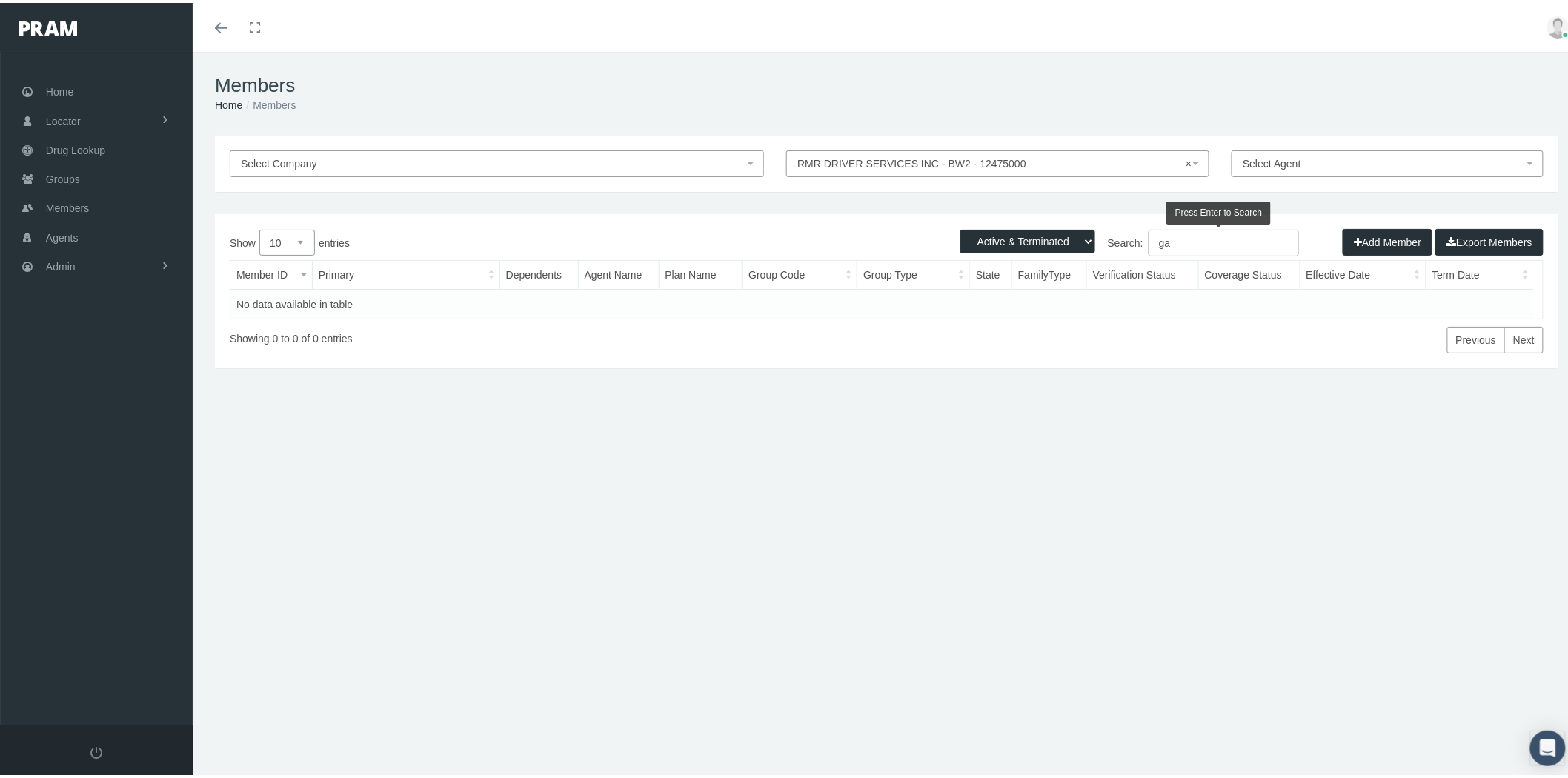
type input "g"
type input "c"
type input "m"
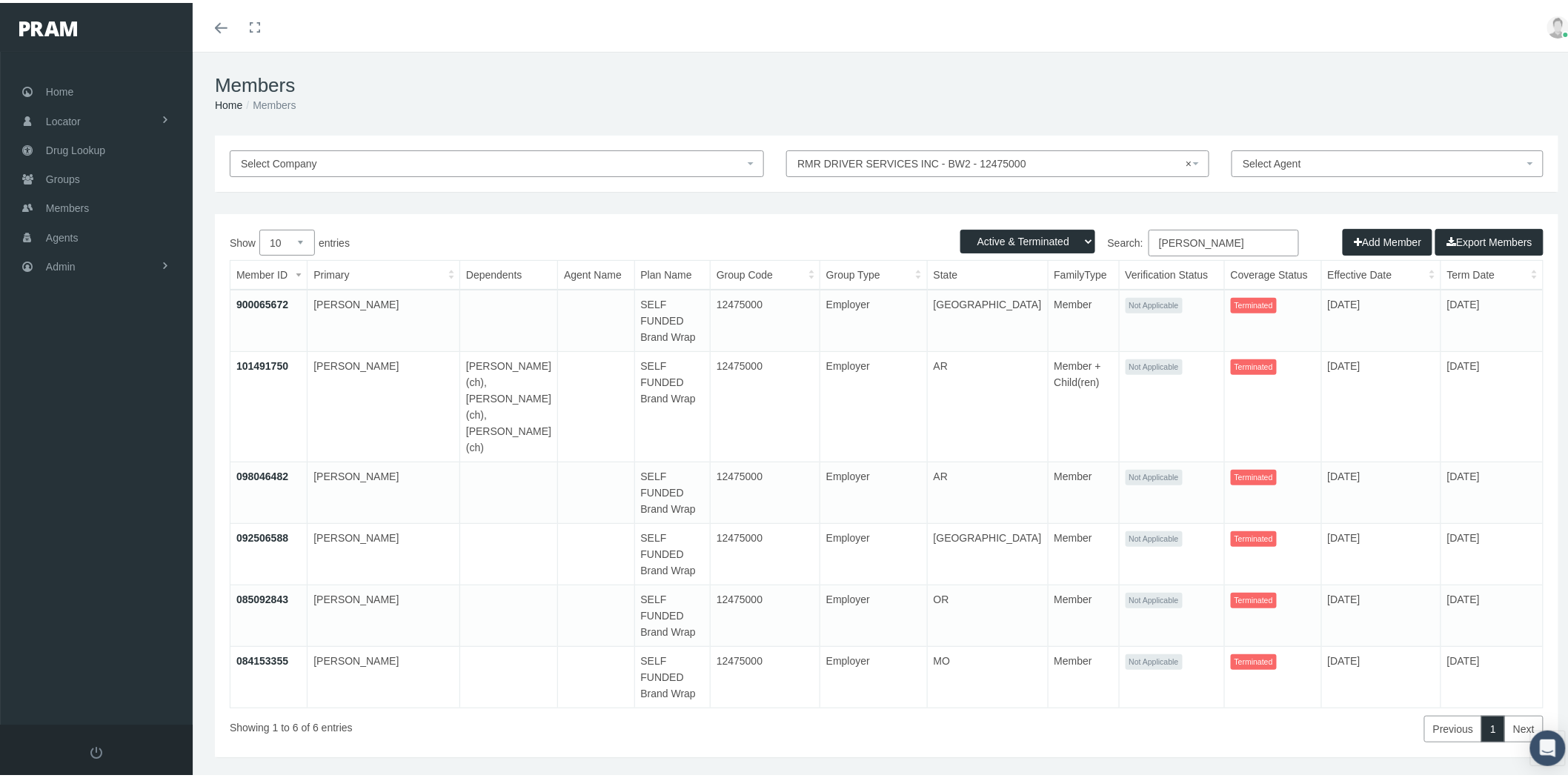
type input "[PERSON_NAME]"
